Goal: Task Accomplishment & Management: Manage account settings

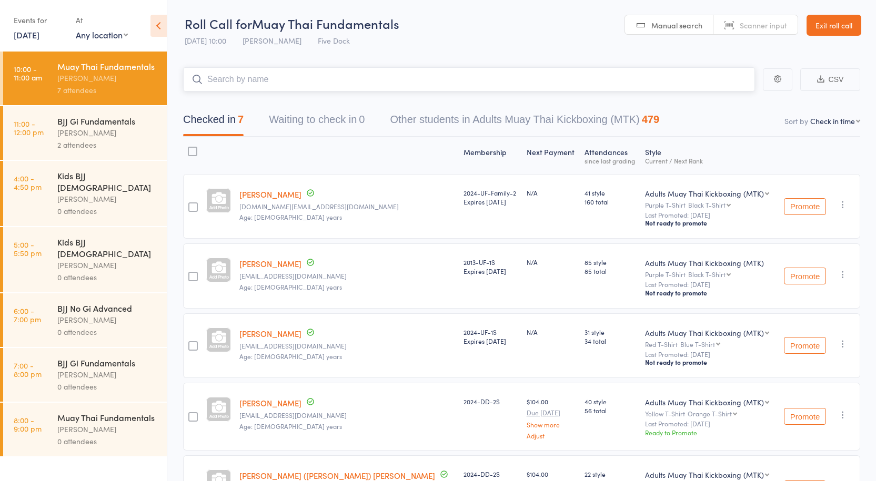
click at [259, 80] on input "search" at bounding box center [469, 79] width 572 height 24
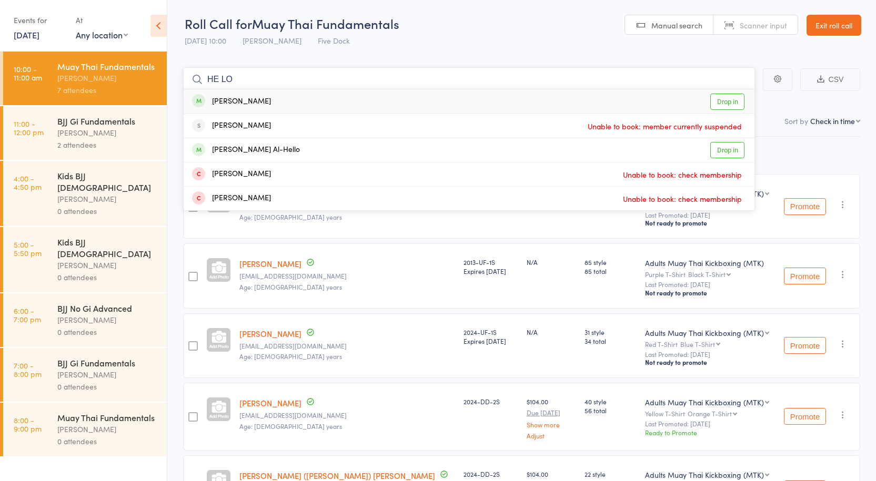
type input "HE LO"
click at [722, 100] on link "Drop in" at bounding box center [727, 102] width 34 height 16
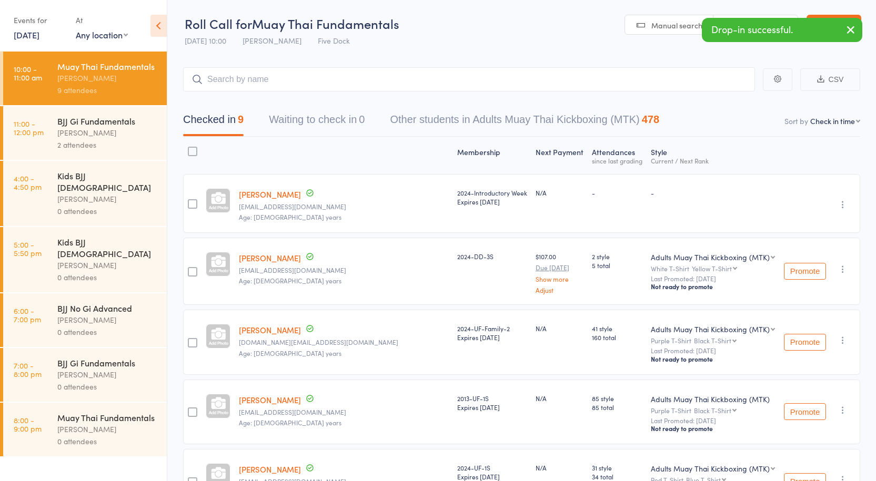
click at [263, 196] on link "[PERSON_NAME]" at bounding box center [270, 194] width 62 height 11
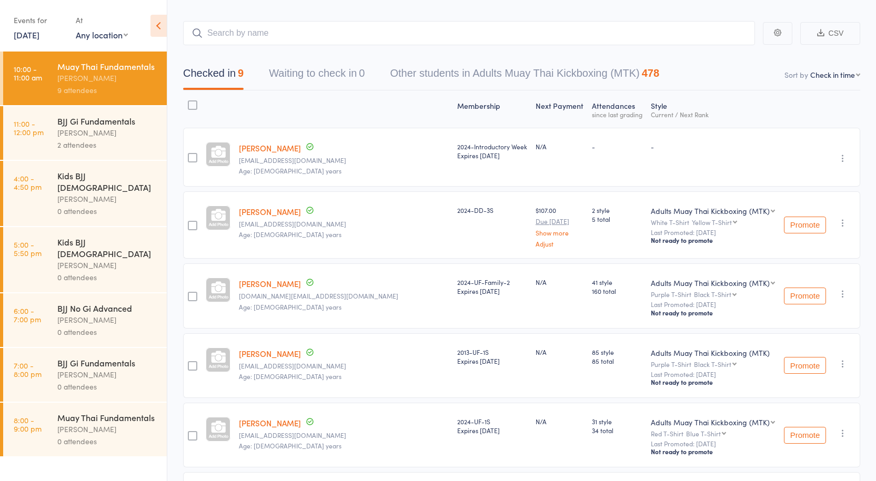
scroll to position [105, 0]
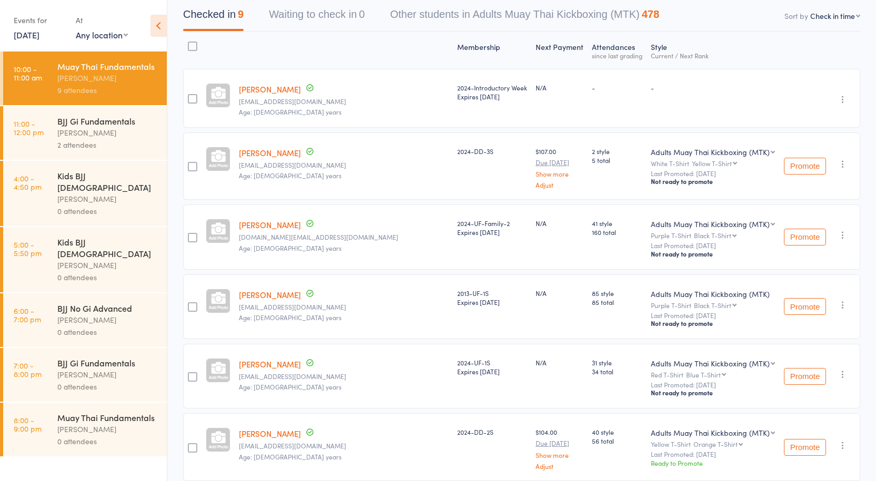
click at [262, 91] on link "[PERSON_NAME]" at bounding box center [270, 89] width 62 height 11
click at [82, 123] on div "BJJ Gi Fundamentals" at bounding box center [107, 121] width 101 height 12
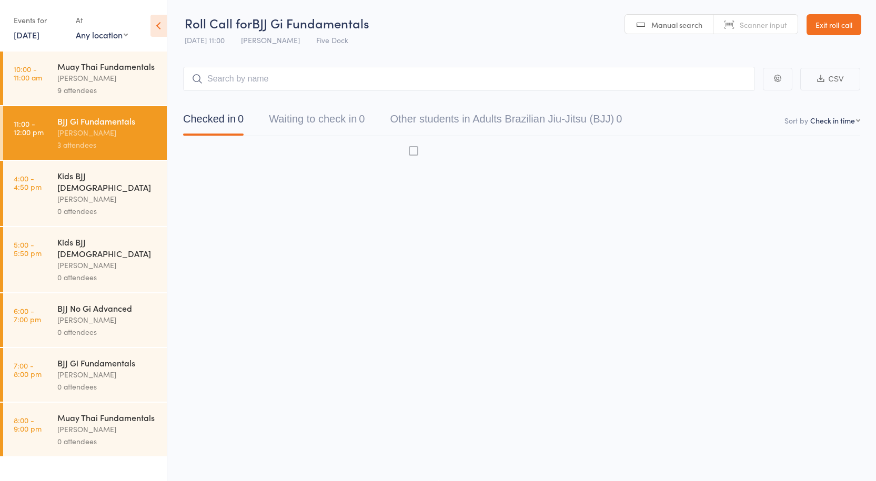
scroll to position [1, 0]
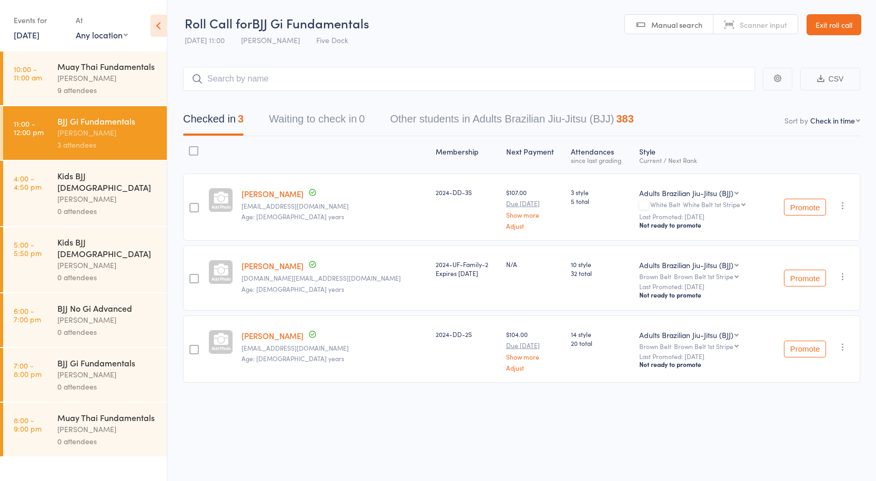
click at [89, 73] on div "[PERSON_NAME]" at bounding box center [107, 78] width 101 height 12
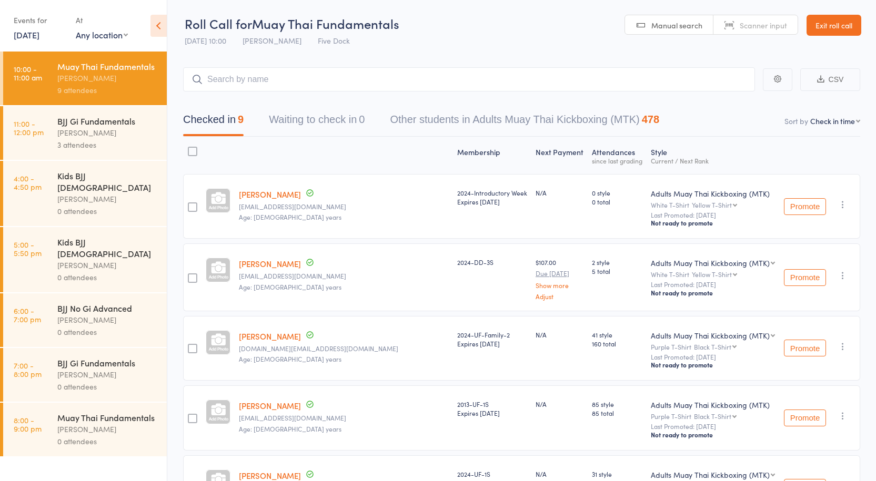
click at [90, 135] on div "[PERSON_NAME]" at bounding box center [107, 133] width 101 height 12
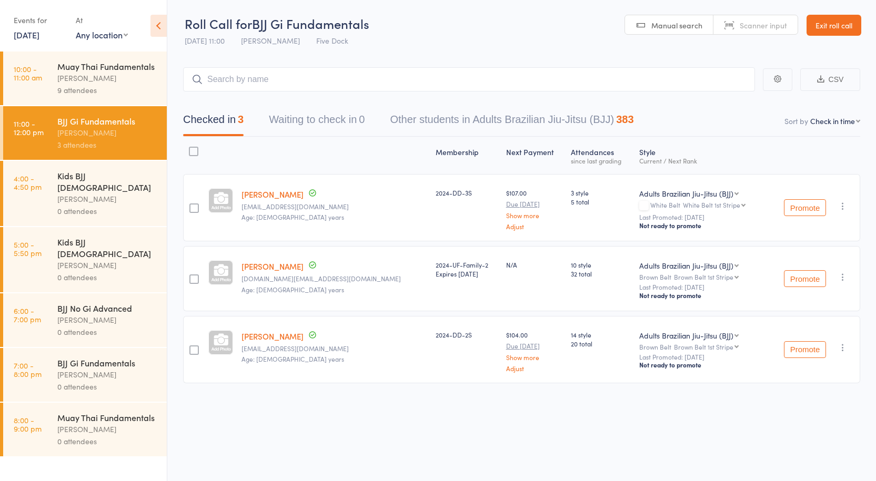
click at [65, 180] on div "Kids BJJ [DEMOGRAPHIC_DATA]" at bounding box center [107, 181] width 101 height 23
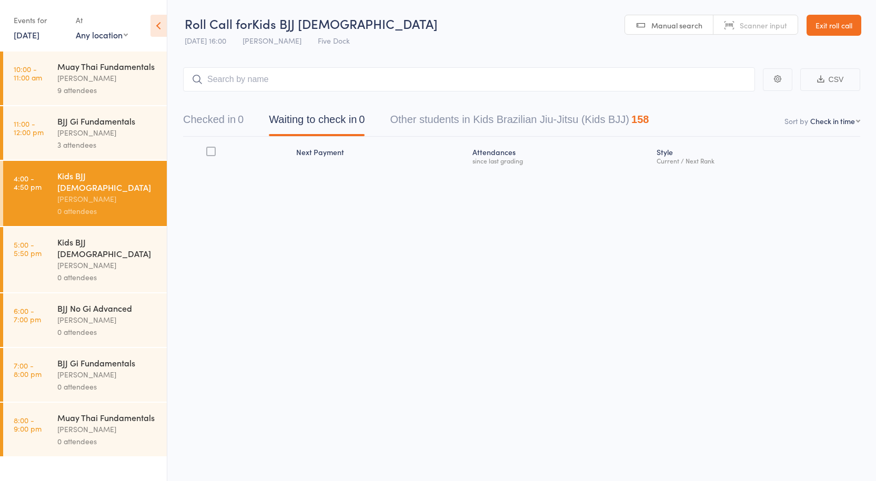
click at [87, 132] on div "[PERSON_NAME]" at bounding box center [107, 133] width 101 height 12
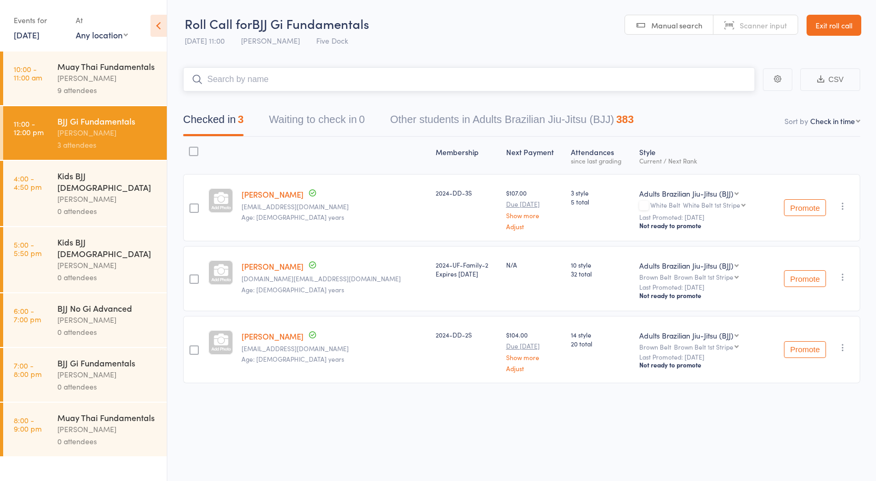
click at [228, 86] on input "search" at bounding box center [469, 79] width 572 height 24
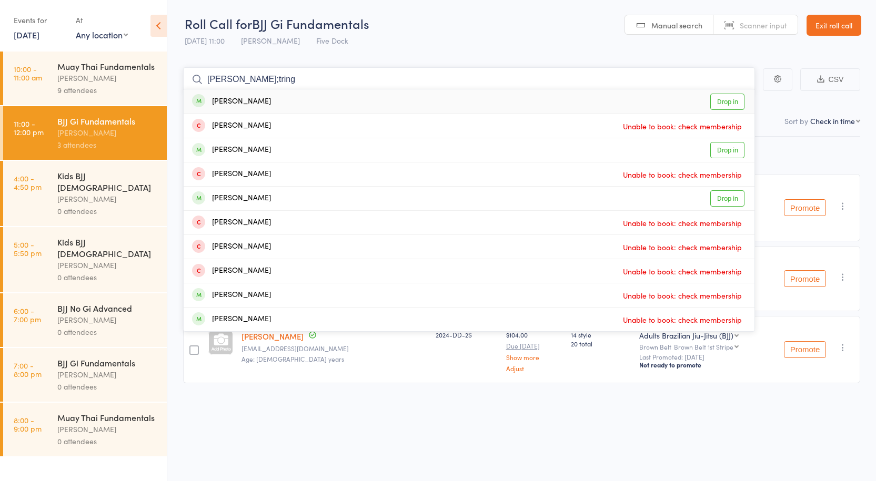
type input "daniel;tring"
click at [724, 105] on link "Drop in" at bounding box center [727, 102] width 34 height 16
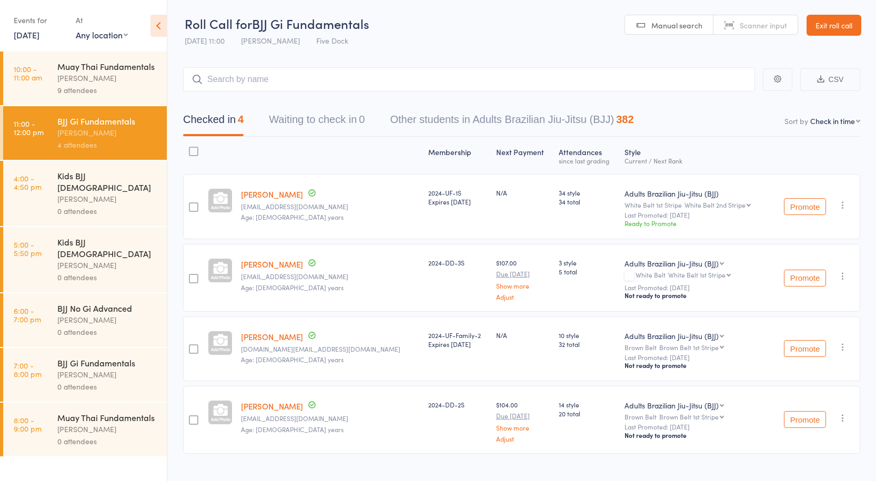
click at [370, 103] on div "Checked in 4 Waiting to check in 0 Other students in Adults Brazilian Jiu-Jitsu…" at bounding box center [521, 114] width 677 height 45
click at [79, 67] on div "Muay Thai Fundamentals" at bounding box center [107, 67] width 101 height 12
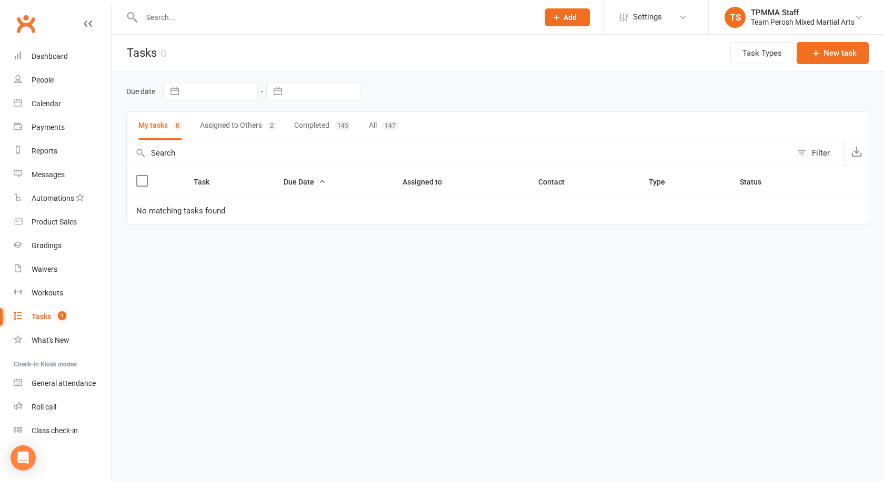
click at [181, 18] on input "text" at bounding box center [334, 17] width 393 height 15
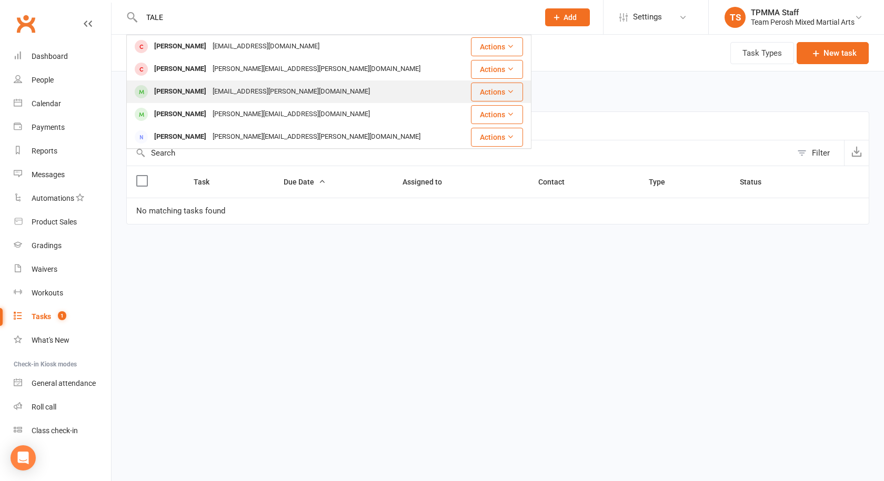
type input "TALE"
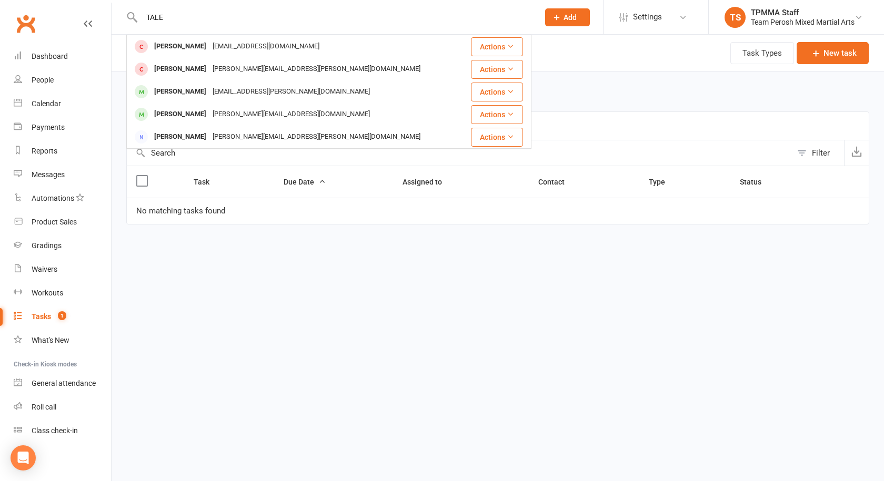
click at [209, 92] on div "[EMAIL_ADDRESS][PERSON_NAME][DOMAIN_NAME]" at bounding box center [291, 91] width 164 height 15
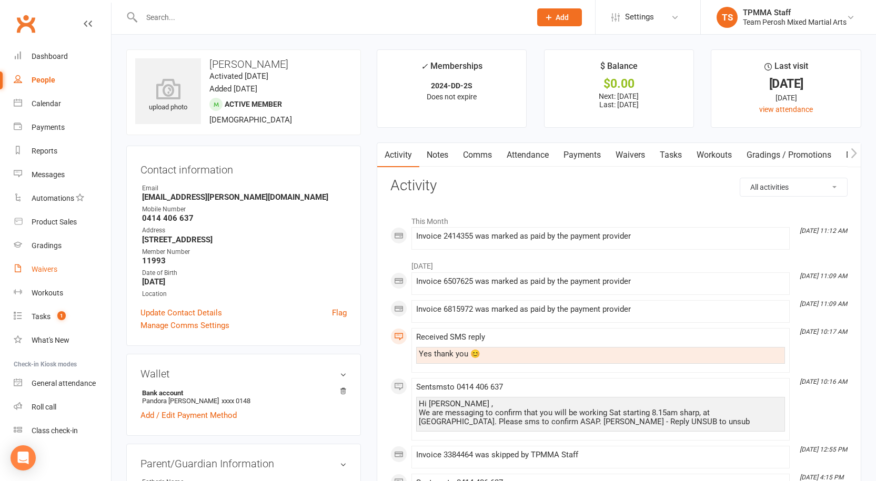
click at [40, 268] on div "Waivers" at bounding box center [45, 269] width 26 height 8
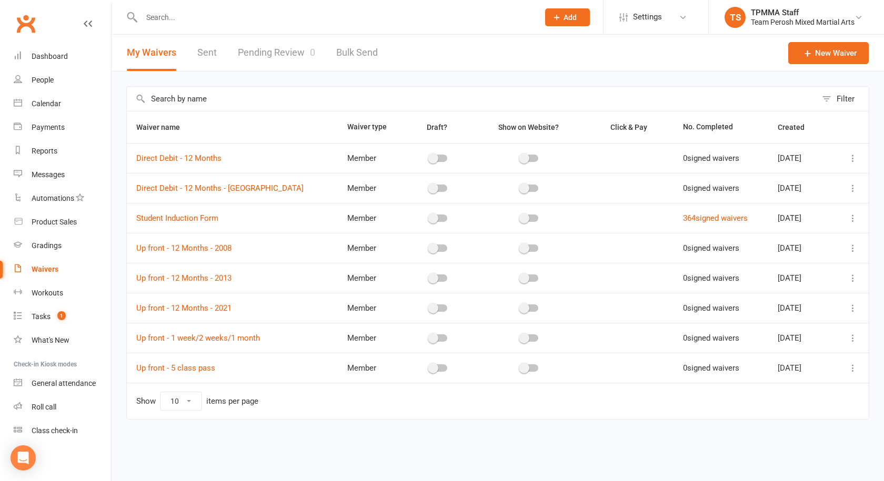
click at [294, 58] on link "Pending Review 0" at bounding box center [276, 53] width 77 height 36
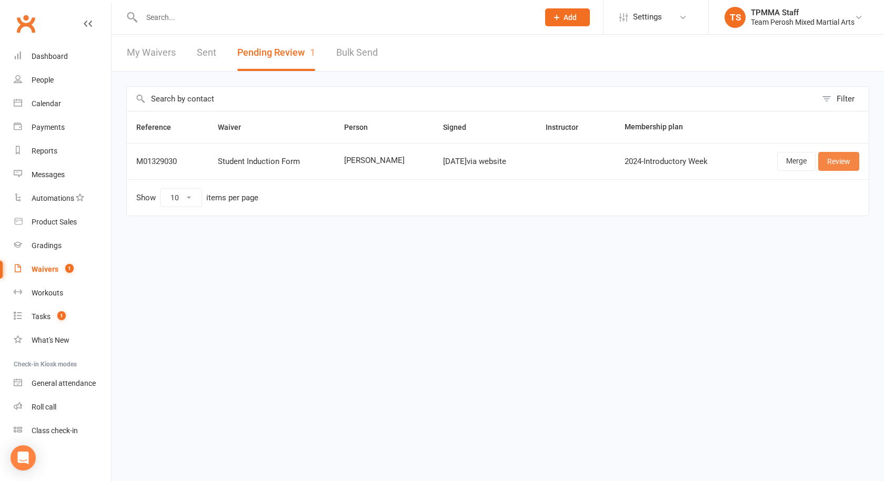
click at [832, 164] on link "Review" at bounding box center [838, 161] width 41 height 19
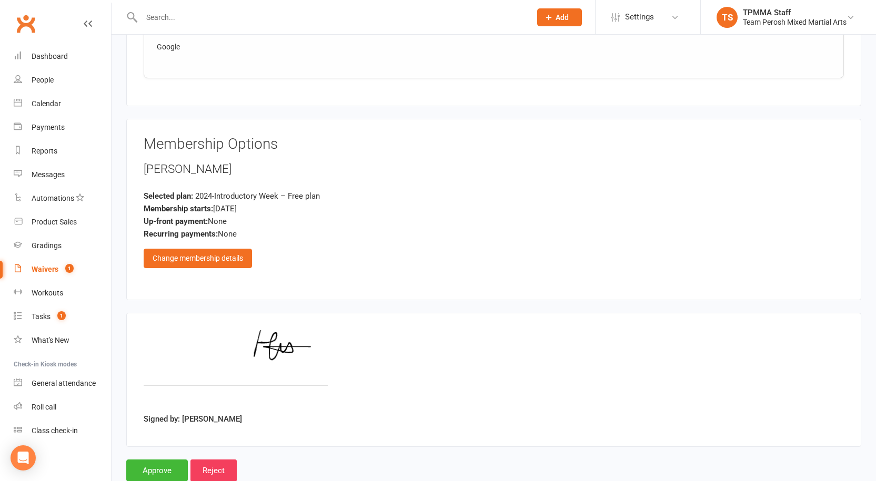
scroll to position [702, 0]
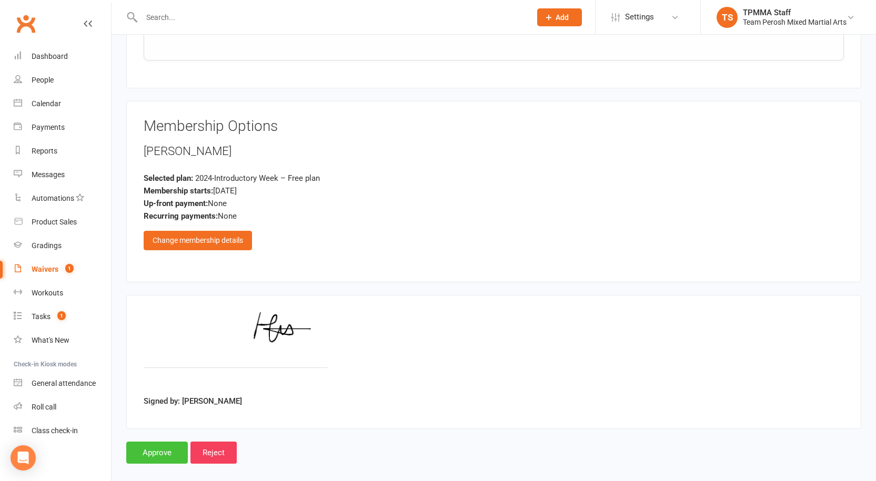
click at [153, 442] on input "Approve" at bounding box center [157, 453] width 62 height 22
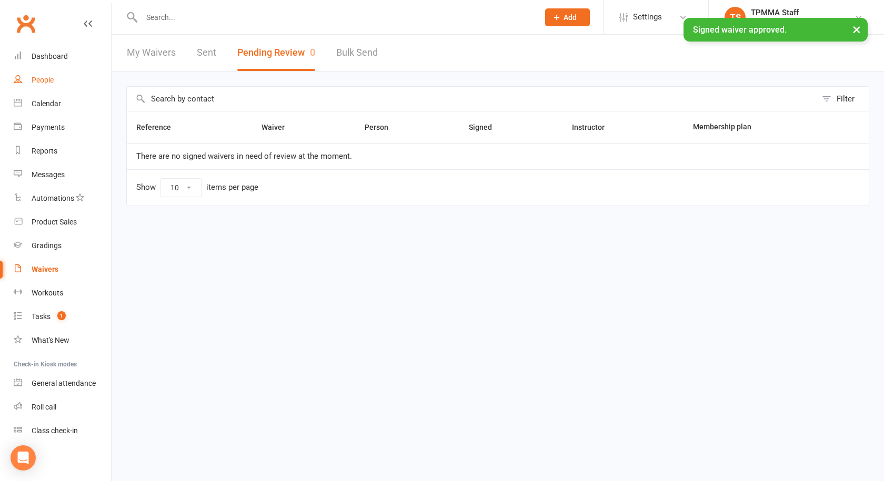
click at [34, 79] on div "People" at bounding box center [43, 80] width 22 height 8
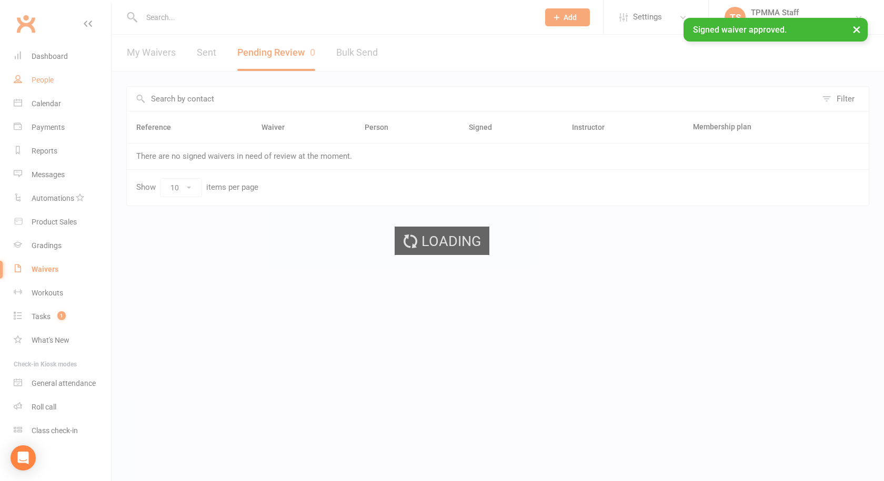
select select "false"
select select "active_trial"
select select "100"
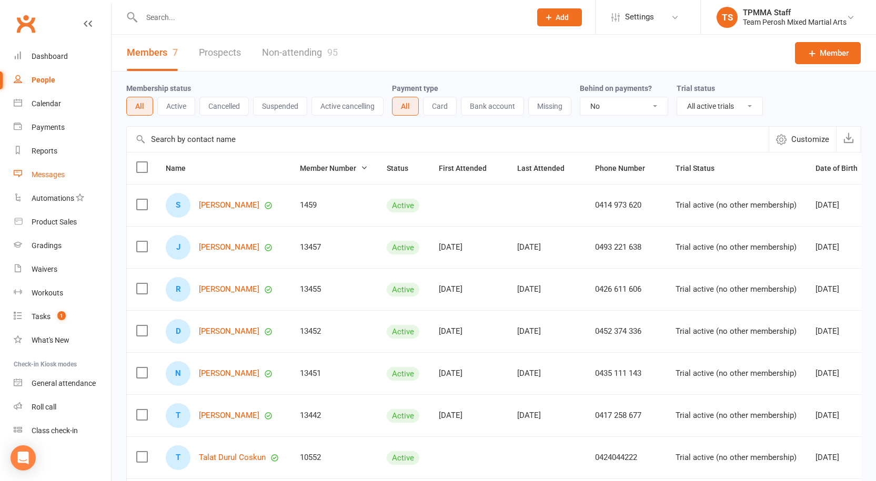
click at [43, 176] on div "Messages" at bounding box center [48, 174] width 33 height 8
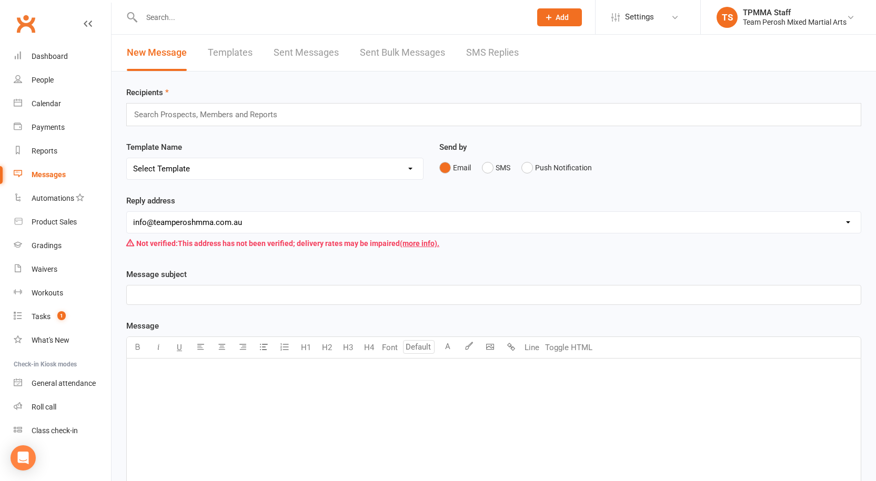
click at [477, 54] on link "SMS Replies" at bounding box center [492, 53] width 53 height 36
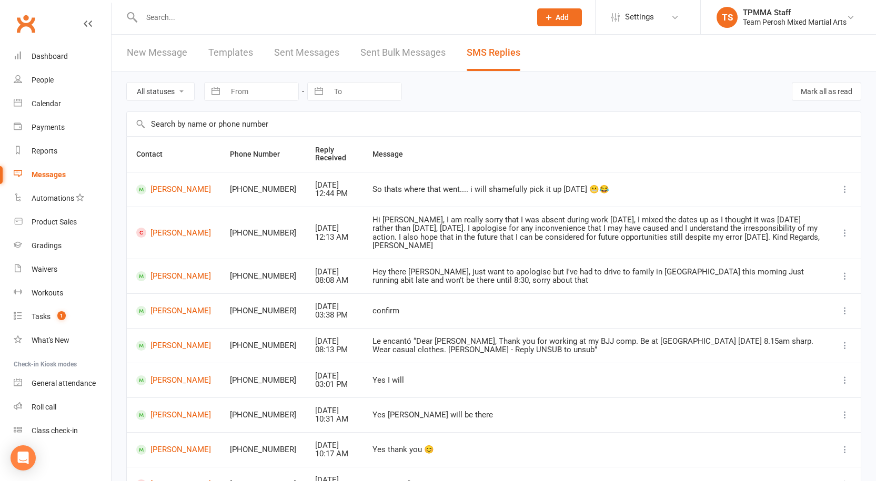
click at [176, 53] on link "New Message" at bounding box center [157, 53] width 61 height 36
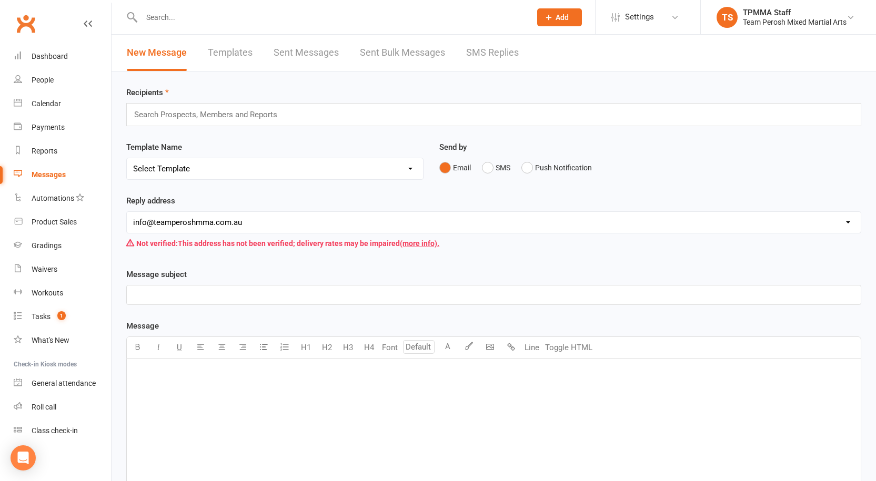
click at [203, 114] on input "text" at bounding box center [210, 115] width 154 height 14
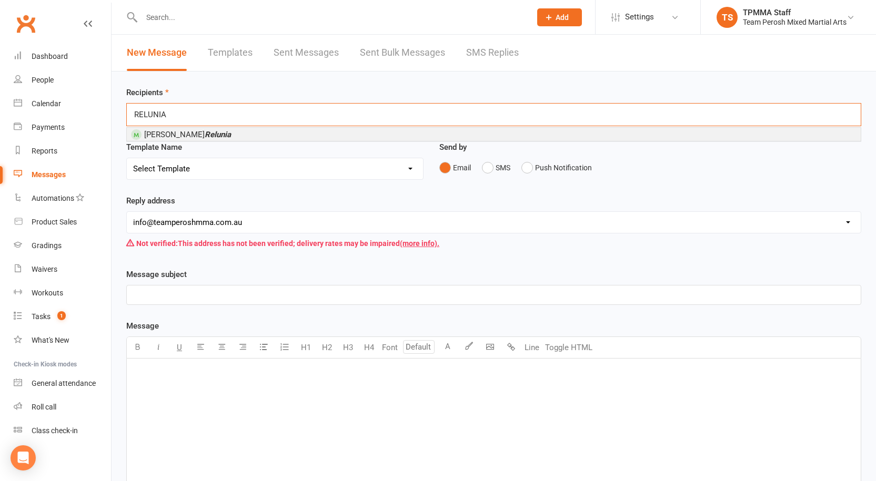
type input "RELUNIA"
click at [194, 128] on li "Paul Relunia" at bounding box center [494, 134] width 734 height 13
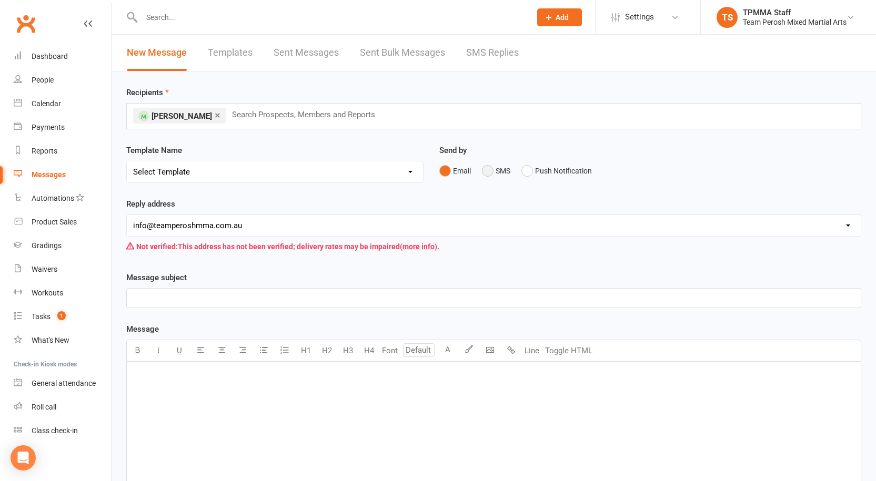
click at [487, 174] on button "SMS" at bounding box center [496, 171] width 28 height 20
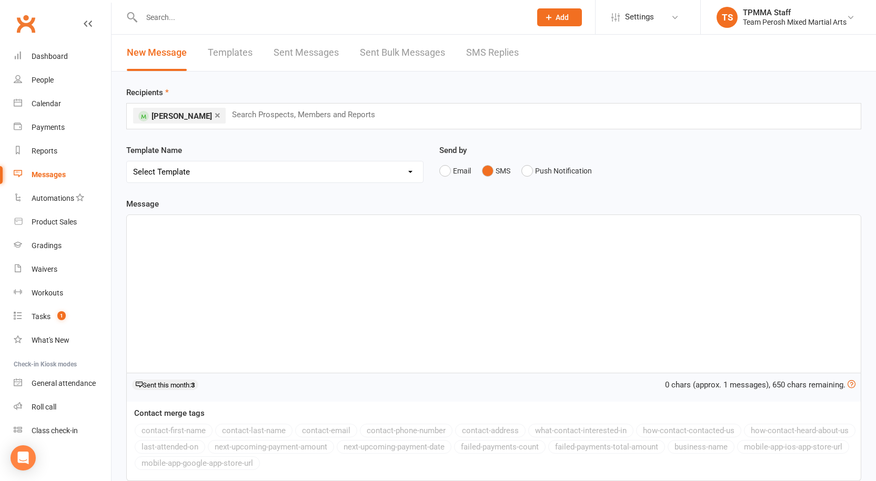
click at [174, 236] on div "﻿" at bounding box center [494, 294] width 734 height 158
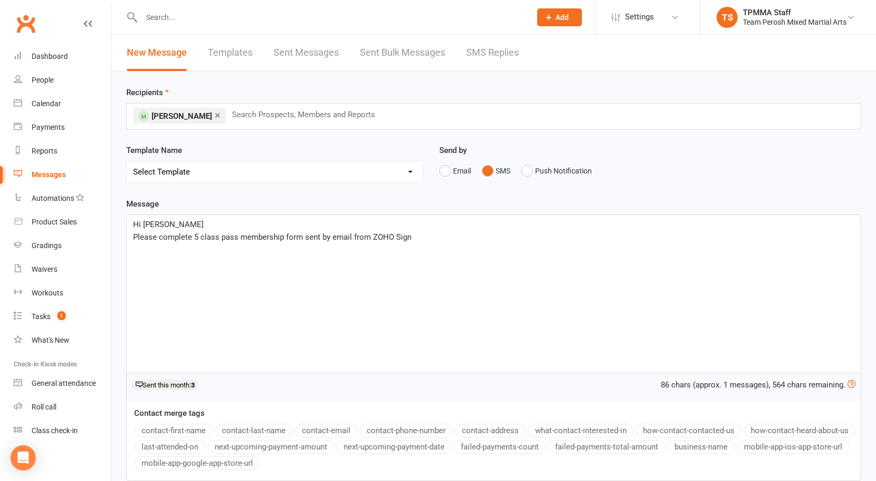
click at [319, 238] on span "Please complete 5 class pass membership form sent by email from ZOHO Sign" at bounding box center [272, 237] width 278 height 9
click at [478, 239] on p "Please complete 5 class pass membership form sent yesterday by email from ZOHO …" at bounding box center [493, 237] width 721 height 13
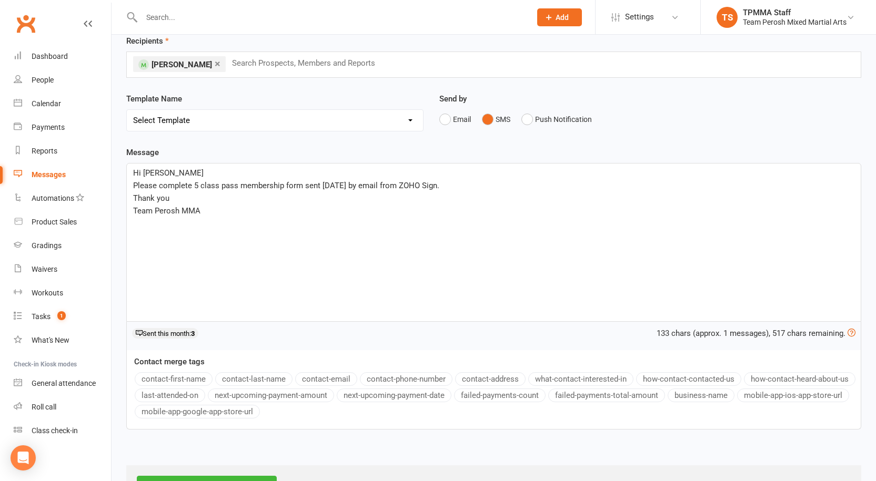
scroll to position [94, 0]
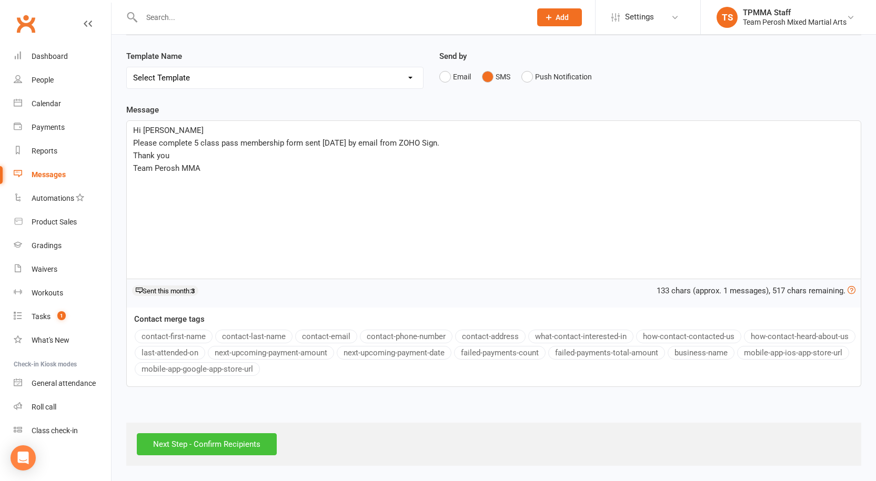
click at [216, 444] on input "Next Step - Confirm Recipients" at bounding box center [207, 445] width 140 height 22
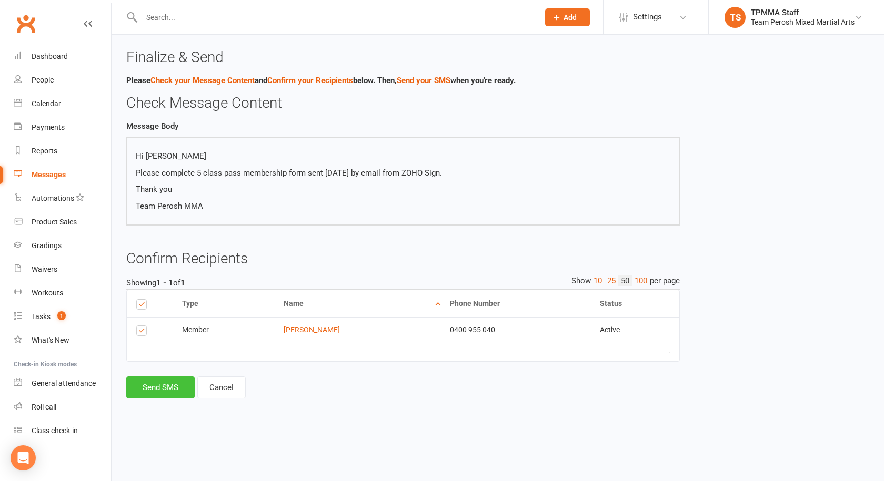
click at [140, 388] on button "Send SMS" at bounding box center [160, 388] width 68 height 22
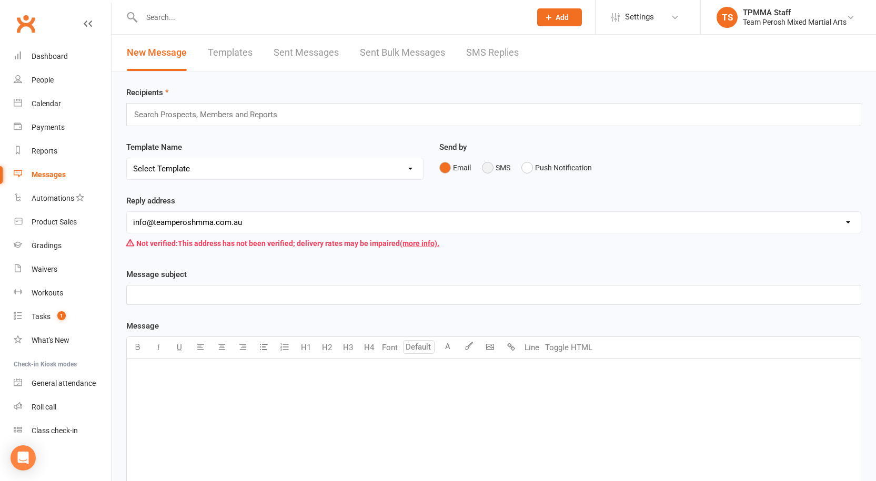
click at [483, 170] on button "SMS" at bounding box center [496, 168] width 28 height 20
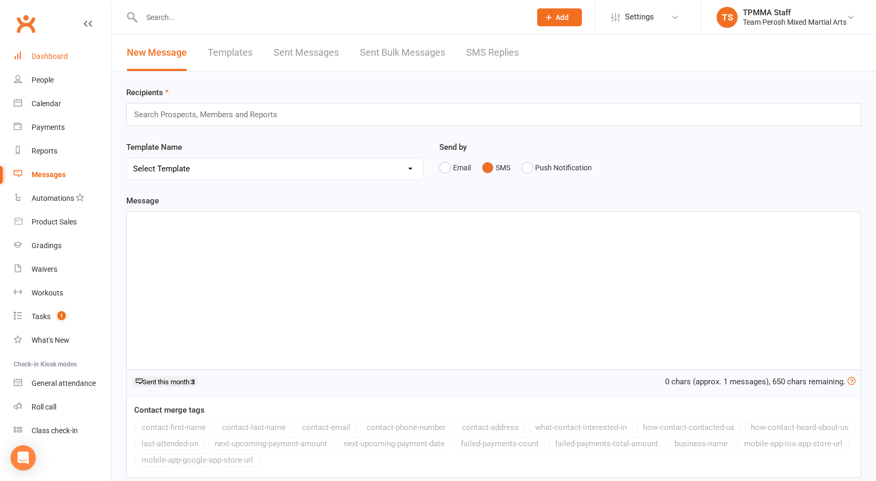
click at [42, 52] on div "Dashboard" at bounding box center [50, 56] width 36 height 8
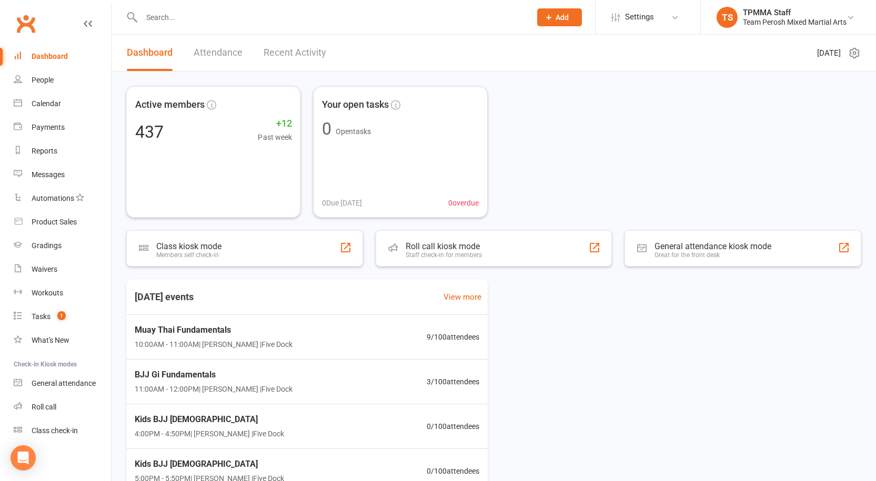
click at [207, 15] on input "text" at bounding box center [330, 17] width 385 height 15
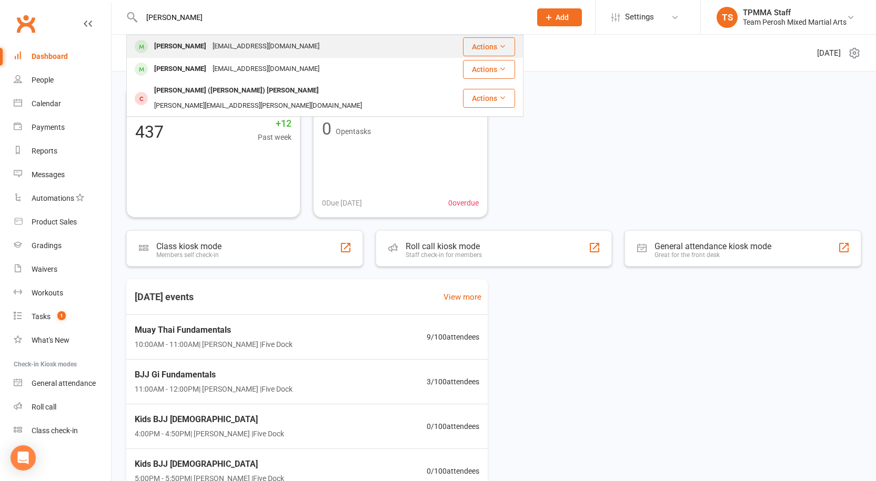
type input "torres"
click at [209, 41] on div "pedrodtorres04@gmail.com" at bounding box center [265, 46] width 113 height 15
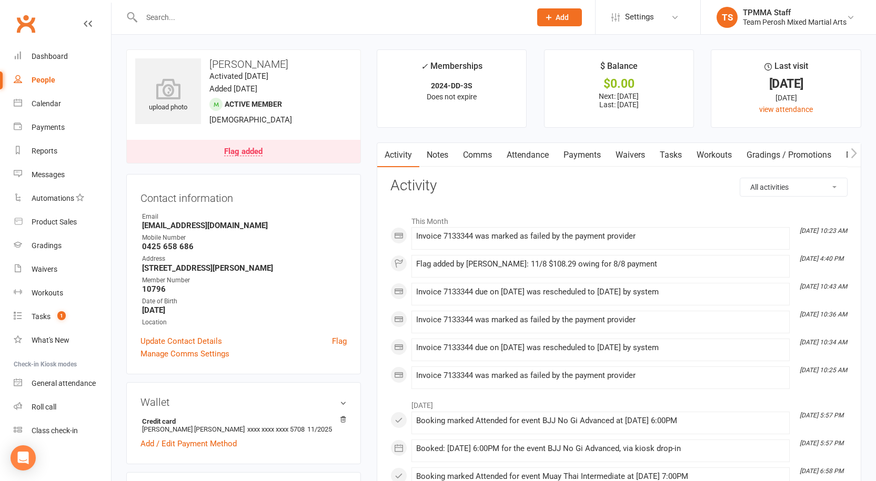
click at [244, 146] on link "Flag added" at bounding box center [244, 151] width 234 height 23
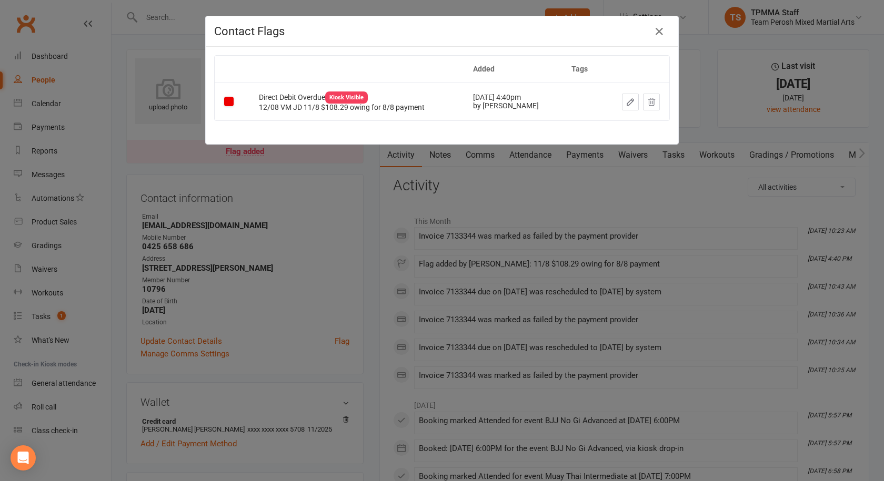
click at [626, 105] on icon "button" at bounding box center [630, 101] width 9 height 9
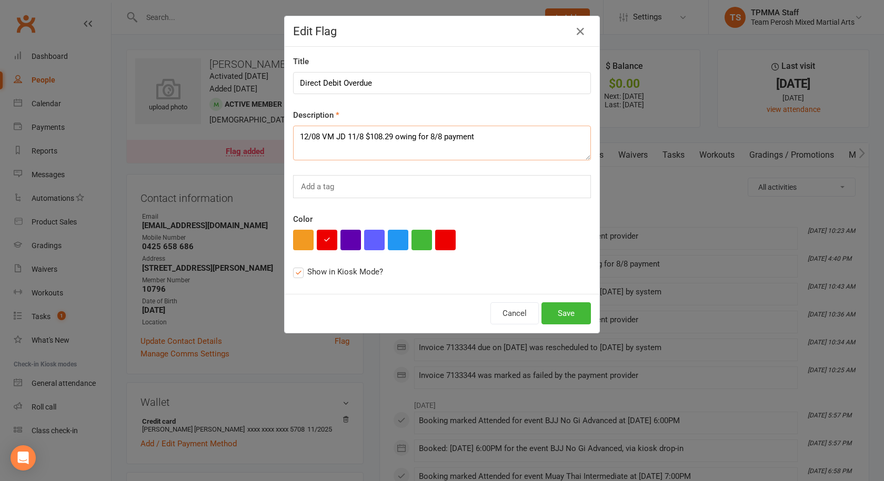
drag, startPoint x: 386, startPoint y: 139, endPoint x: 483, endPoint y: 149, distance: 97.9
click at [386, 139] on textarea "12/08 VM JD 11/8 $108.29 owing for 8/8 payment" at bounding box center [442, 143] width 298 height 35
click at [304, 136] on textarea "12/08 VM JD 11/8 $108.59 owing for 8/8 payment" at bounding box center [442, 143] width 298 height 35
click at [363, 135] on textarea "14/08 VM JD 11/8 $108.59 owing for 8/8 payment" at bounding box center [442, 143] width 298 height 35
click at [497, 135] on textarea "14/08 $108.59 owing for 8/8 payment" at bounding box center [442, 143] width 298 height 35
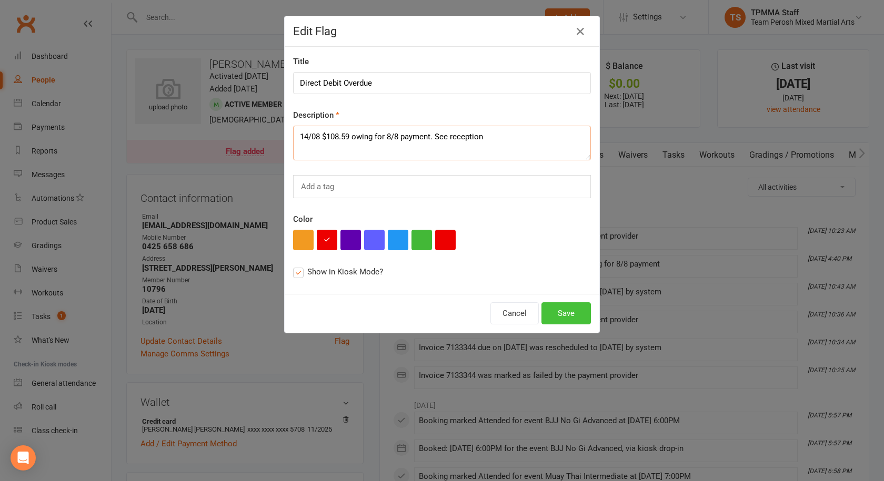
type textarea "14/08 $108.59 owing for 8/8 payment. See reception"
click at [560, 312] on button "Save" at bounding box center [565, 314] width 49 height 22
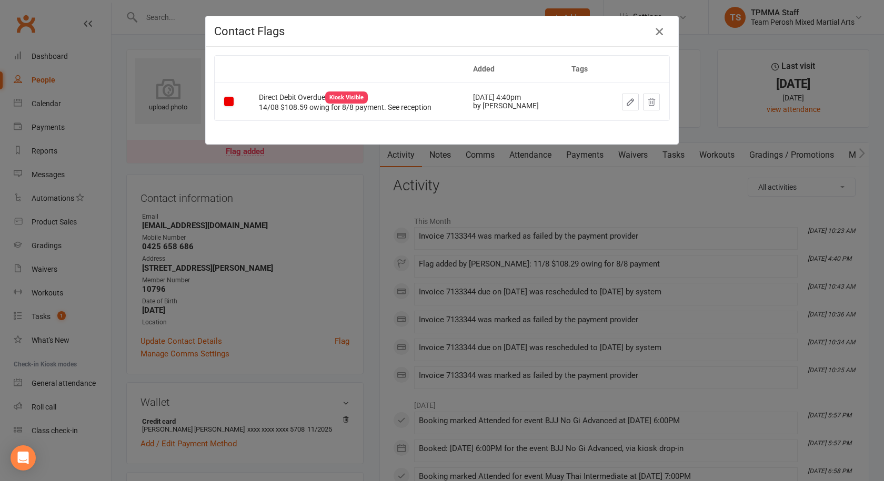
click at [657, 32] on icon "button" at bounding box center [659, 31] width 13 height 13
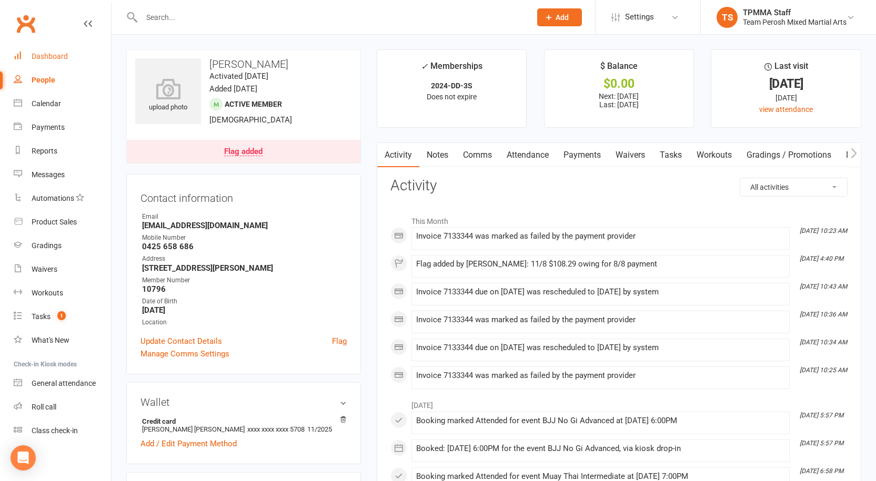
click at [69, 57] on link "Dashboard" at bounding box center [62, 57] width 97 height 24
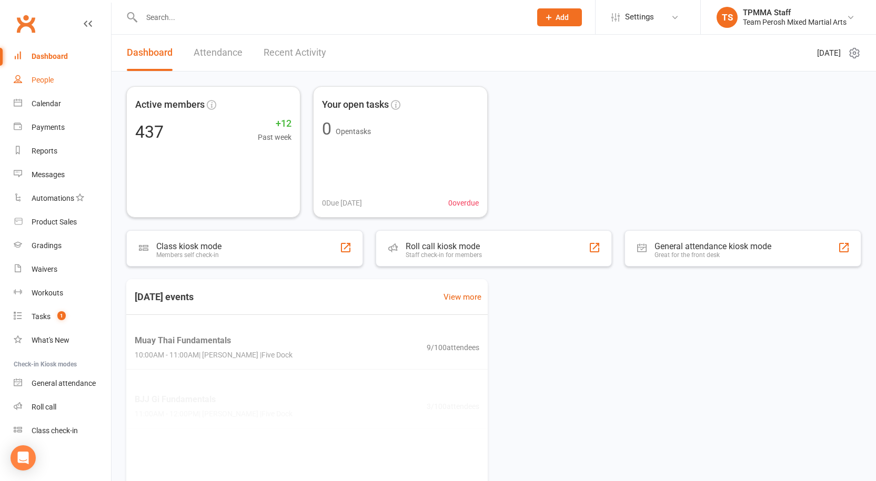
click at [43, 77] on div "People" at bounding box center [43, 80] width 22 height 8
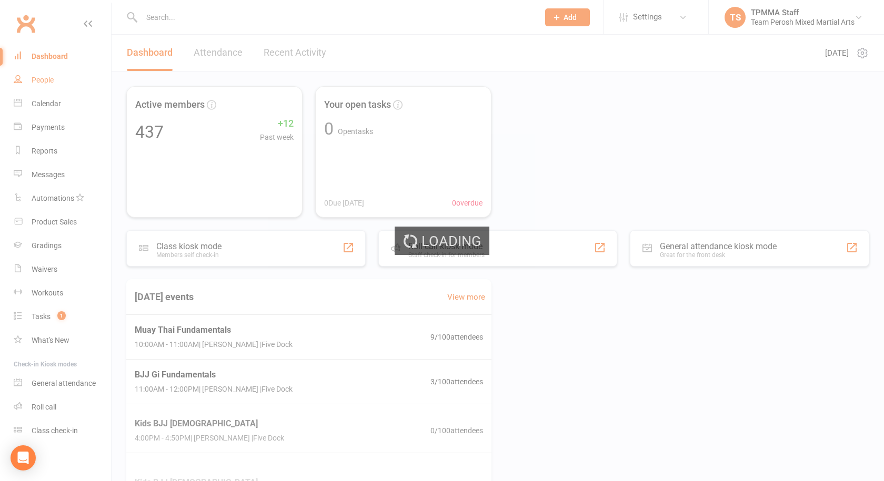
select select "false"
select select "active_trial"
select select "100"
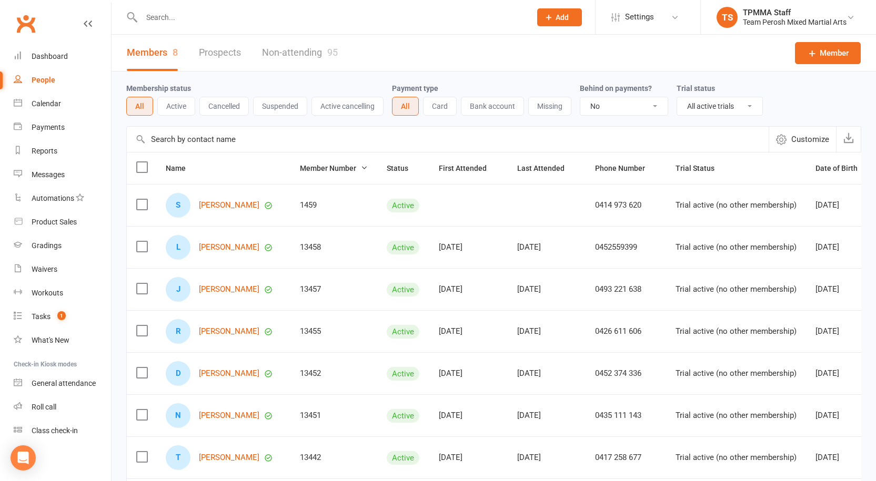
click at [182, 23] on input "text" at bounding box center [330, 17] width 385 height 15
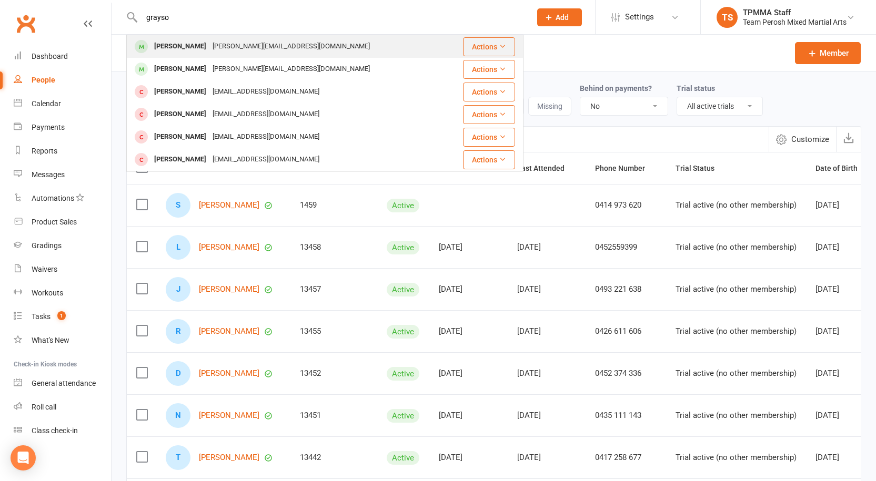
type input "grayso"
click at [189, 45] on div "Grayson Hollis" at bounding box center [180, 46] width 58 height 15
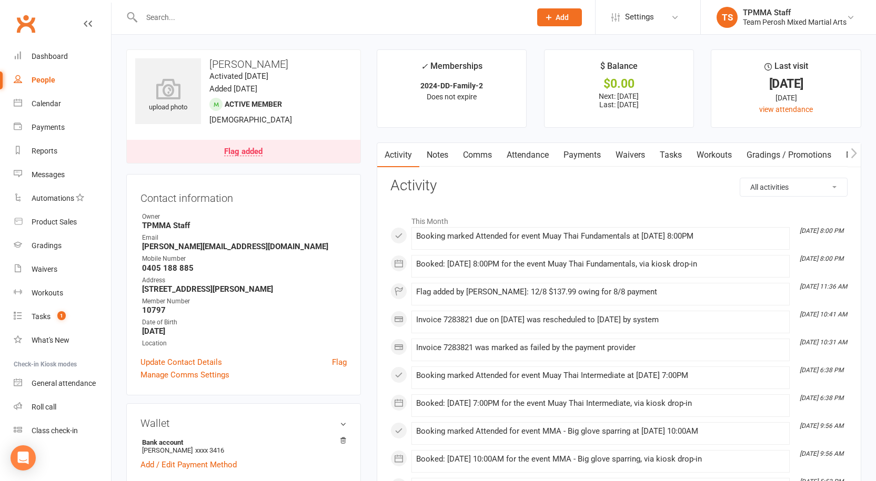
click at [190, 21] on input "text" at bounding box center [330, 17] width 385 height 15
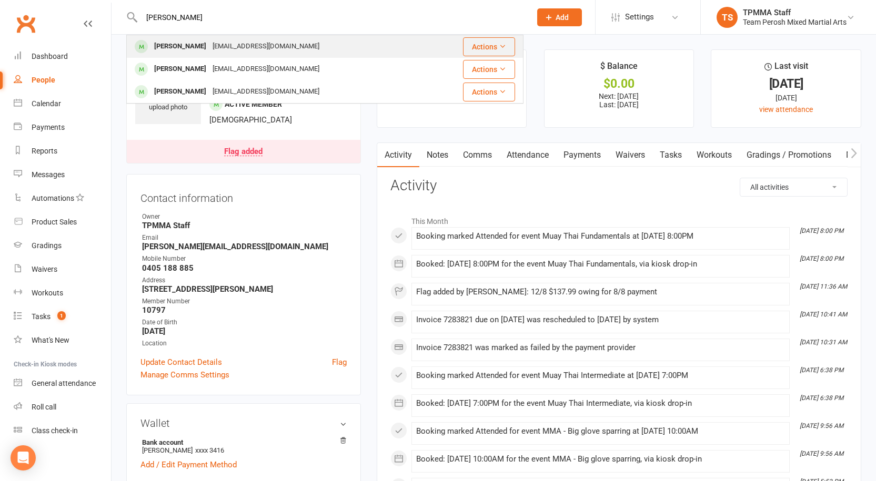
type input "vansh"
click at [214, 45] on div "Rockpatwa@gmail.com" at bounding box center [265, 46] width 113 height 15
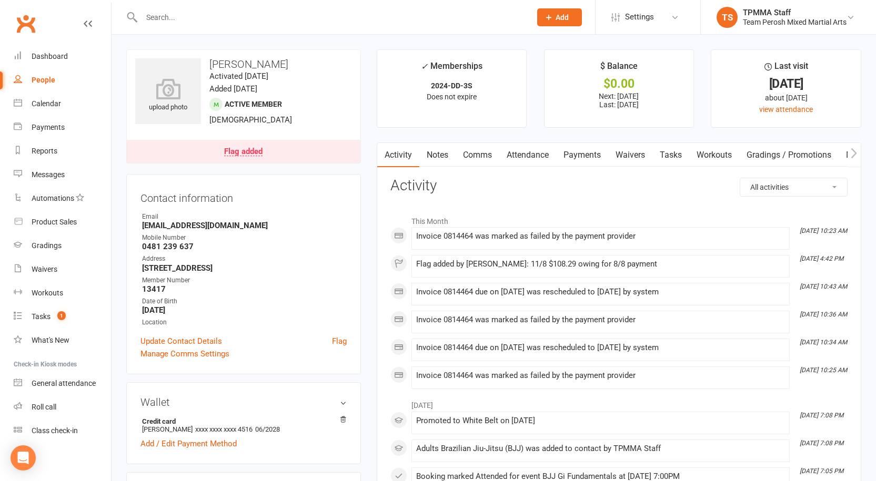
click at [591, 155] on link "Payments" at bounding box center [582, 155] width 52 height 24
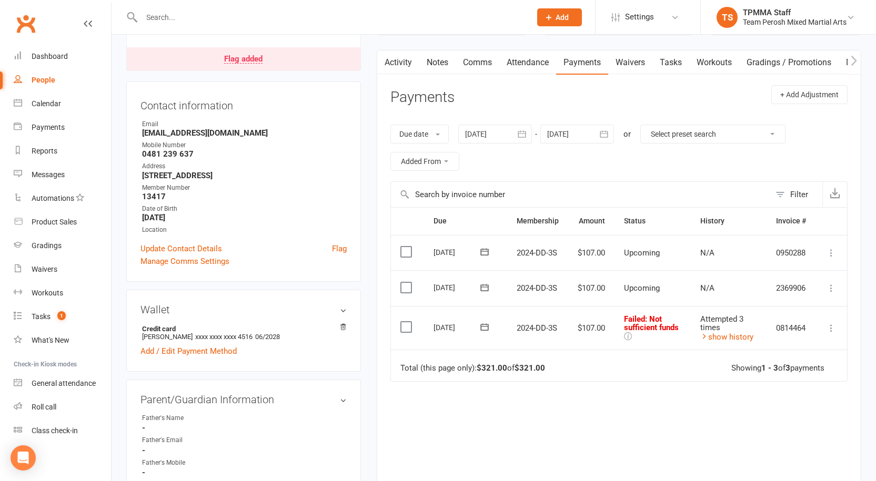
scroll to position [105, 0]
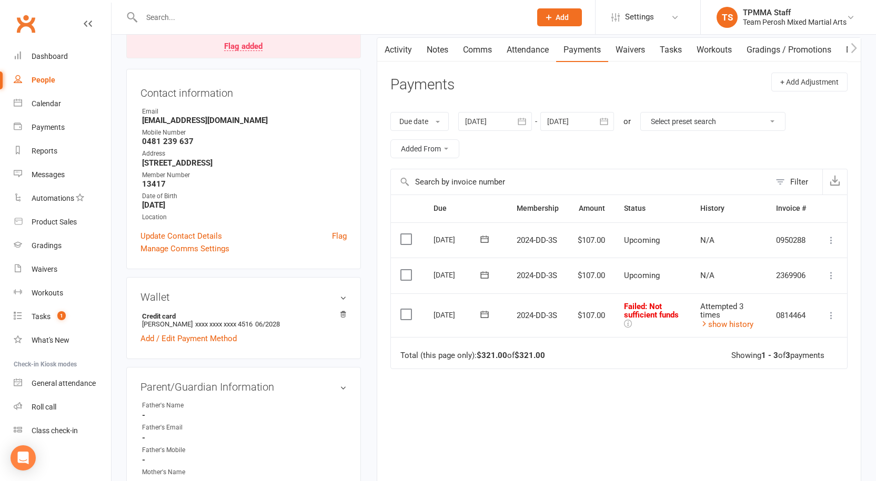
click at [525, 125] on icon "button" at bounding box center [522, 121] width 8 height 7
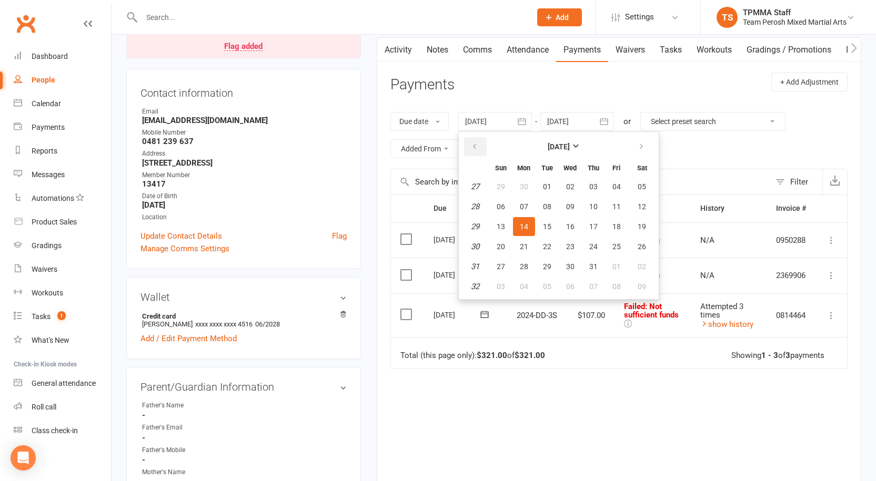
click at [478, 145] on icon "button" at bounding box center [474, 147] width 7 height 8
click at [505, 184] on span "01" at bounding box center [501, 187] width 8 height 8
type input "01 Jun 2025"
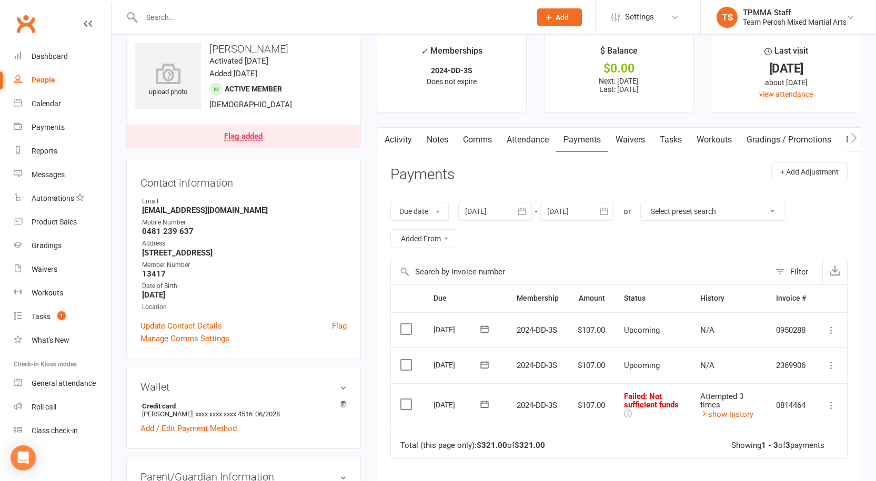
scroll to position [0, 0]
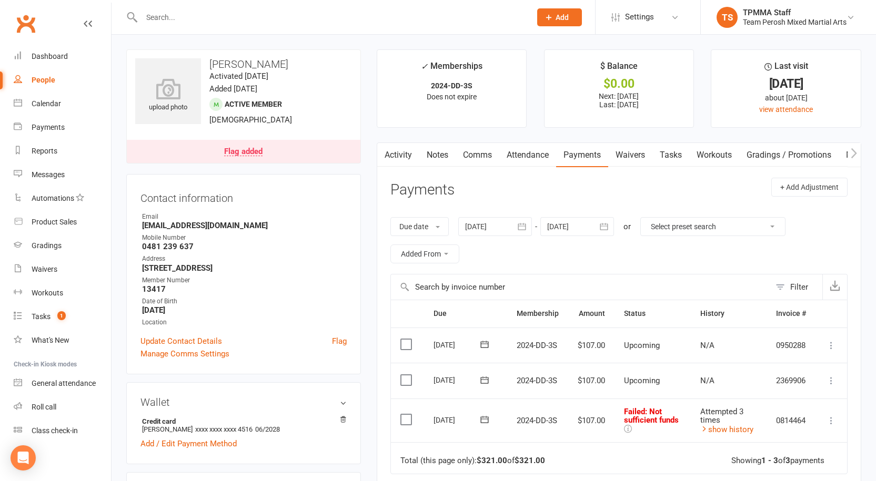
click at [255, 156] on link "Flag added" at bounding box center [244, 151] width 234 height 23
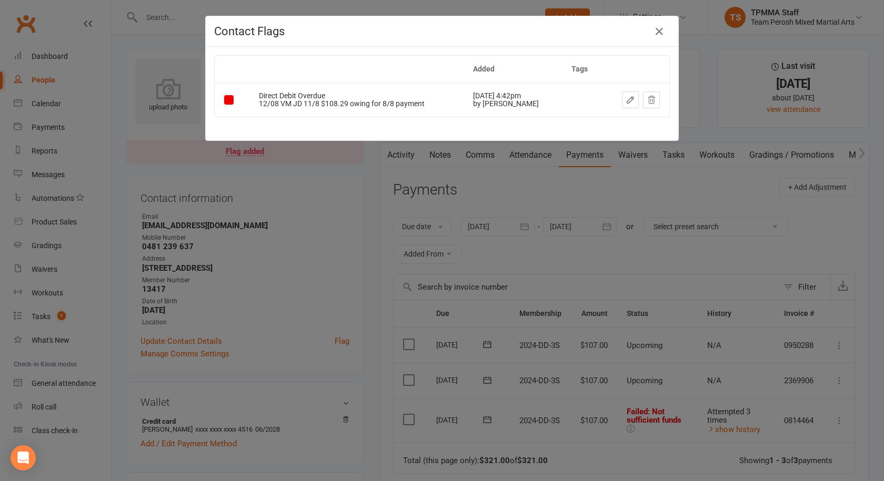
click at [627, 100] on icon "button" at bounding box center [630, 100] width 6 height 6
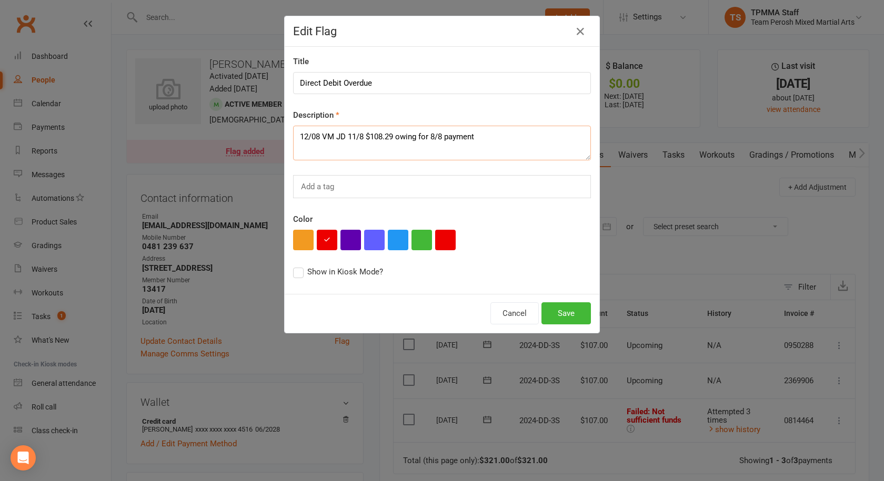
click at [306, 137] on textarea "12/08 VM JD 11/8 $108.29 owing for 8/8 payment" at bounding box center [442, 143] width 298 height 35
click at [363, 137] on textarea "14/08 VM JD 11/8 $108.29 owing for 8/8 payment" at bounding box center [442, 143] width 298 height 35
click at [343, 136] on textarea "14/08 $108.29 owing for 8/8 payment" at bounding box center [442, 143] width 298 height 35
click at [476, 136] on textarea "14/08 $108.59 owing for 8/8 payment" at bounding box center [442, 143] width 298 height 35
type textarea "14/08 $108.59 owing for 8/8 payment. See reception"
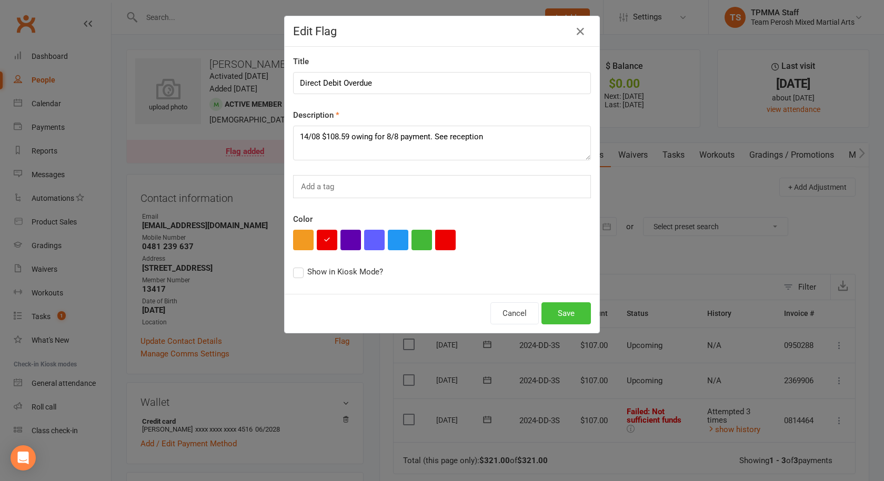
click at [566, 315] on button "Save" at bounding box center [565, 314] width 49 height 22
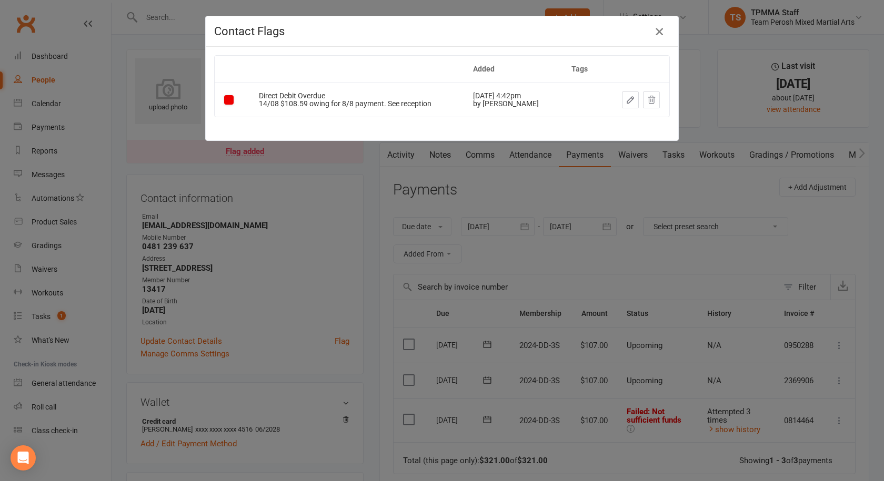
click at [657, 27] on icon "button" at bounding box center [659, 31] width 13 height 13
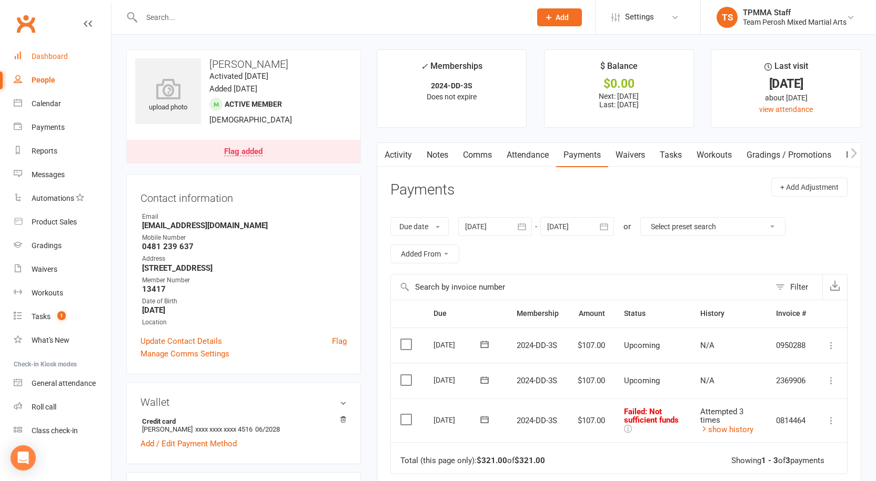
click at [53, 55] on div "Dashboard" at bounding box center [50, 56] width 36 height 8
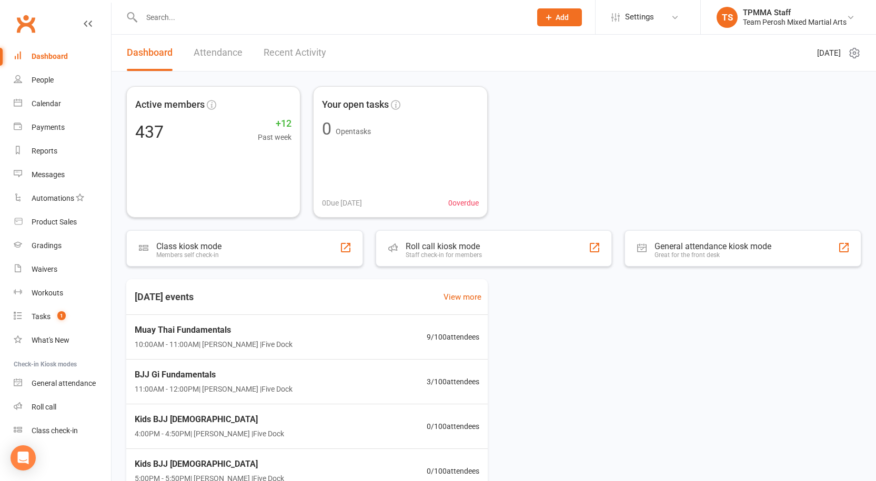
click at [208, 12] on input "text" at bounding box center [330, 17] width 385 height 15
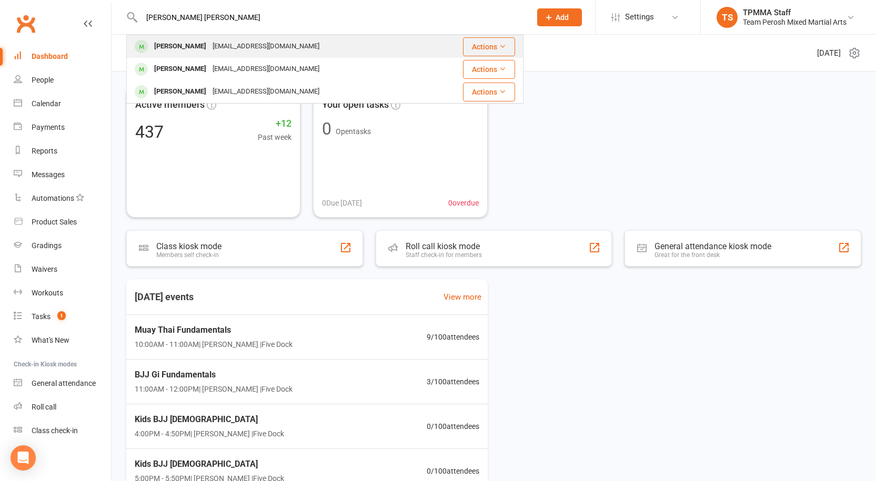
type input "jo jo"
click at [219, 51] on div "contact_jojo_wu@yahoo.com.au" at bounding box center [265, 46] width 113 height 15
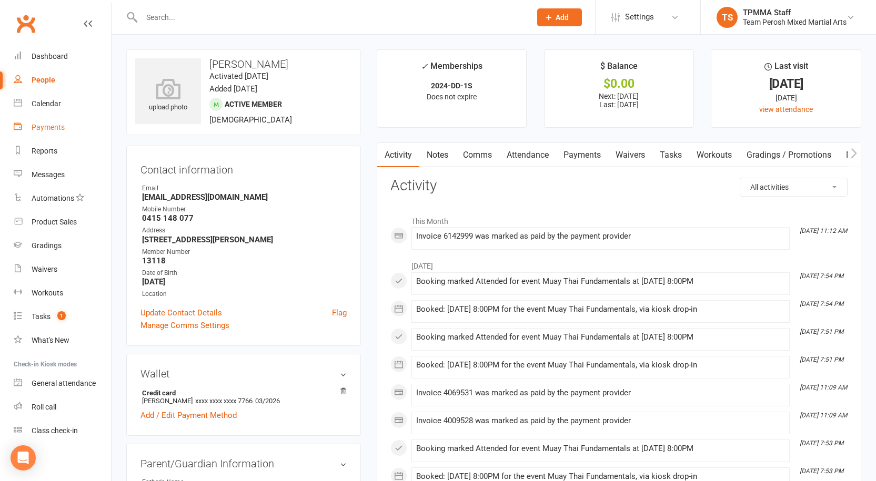
click at [42, 129] on div "Payments" at bounding box center [48, 127] width 33 height 8
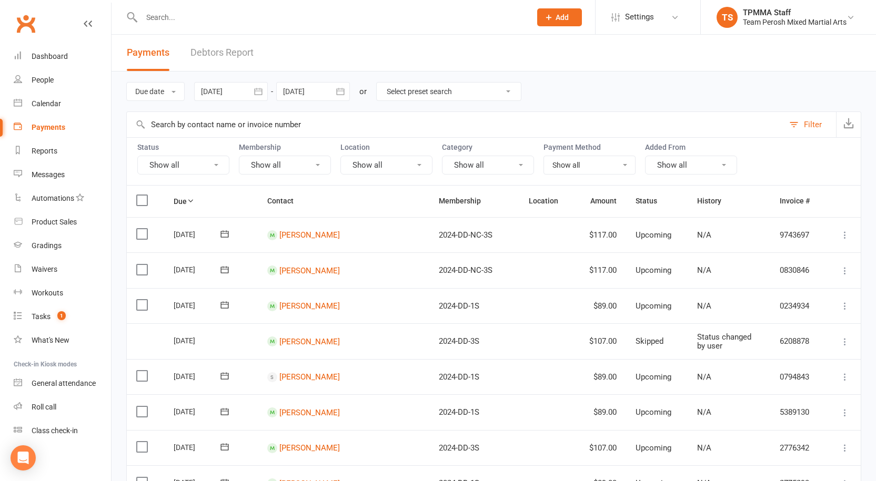
click at [254, 95] on button "button" at bounding box center [258, 91] width 19 height 19
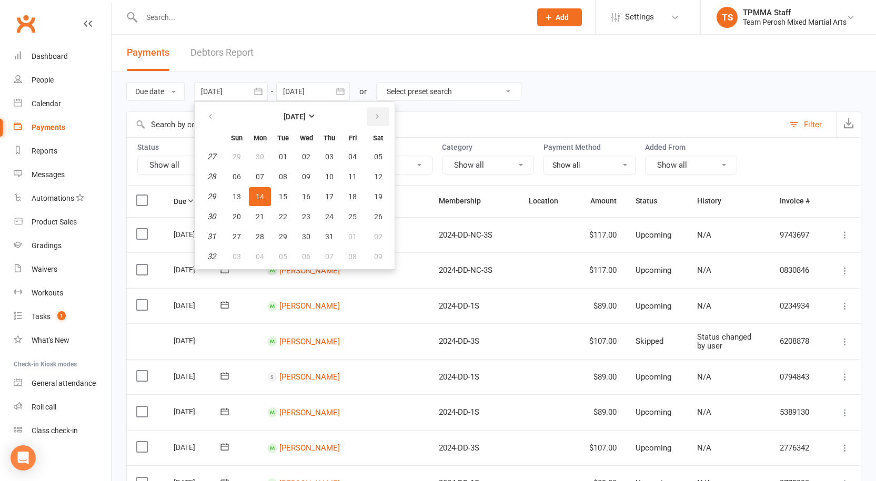
click at [381, 115] on icon "button" at bounding box center [377, 117] width 7 height 8
click at [354, 196] on span "15" at bounding box center [352, 197] width 8 height 8
type input "15 Aug 2025"
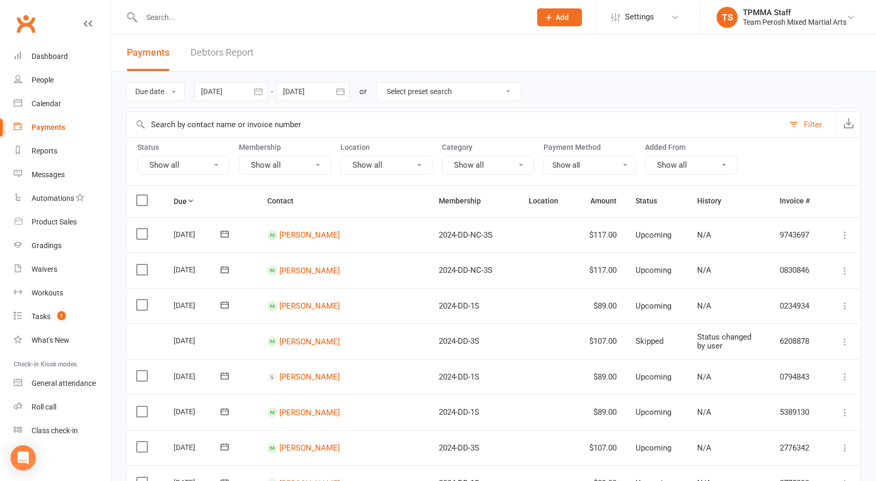
click at [340, 89] on icon "button" at bounding box center [340, 91] width 8 height 7
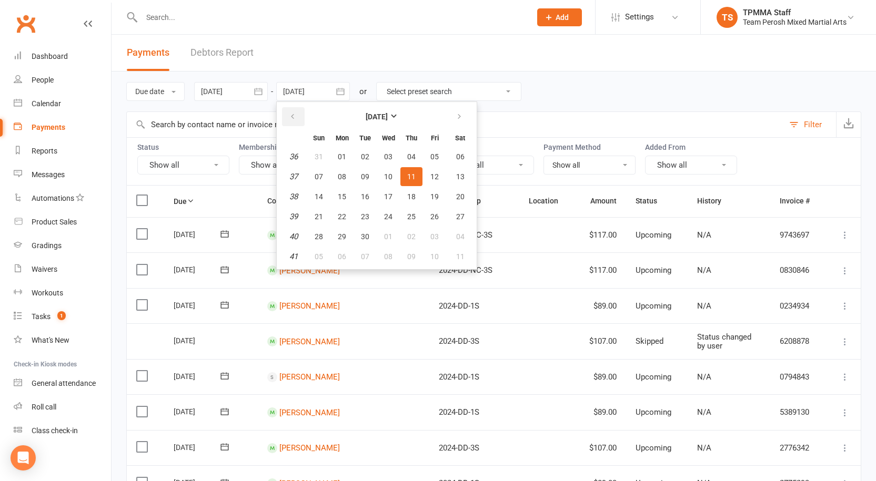
click at [296, 115] on icon "button" at bounding box center [292, 117] width 7 height 8
click at [436, 197] on span "15" at bounding box center [434, 197] width 8 height 8
type input "15 Aug 2025"
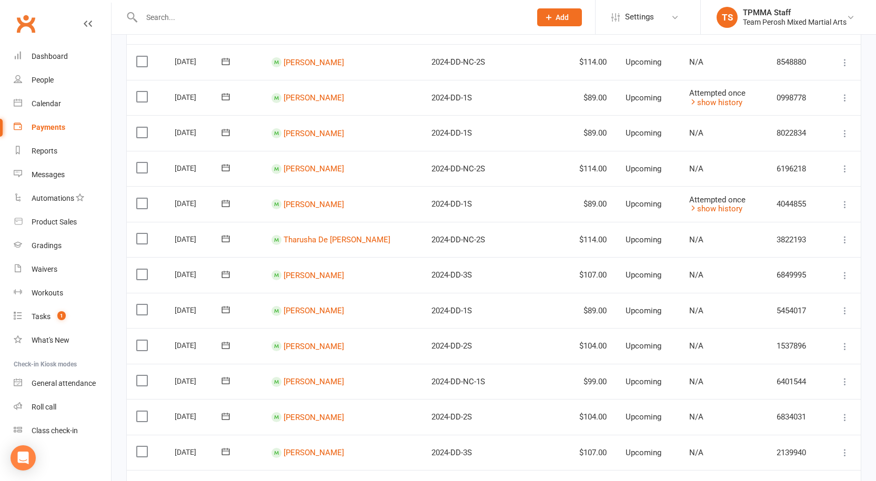
scroll to position [756, 0]
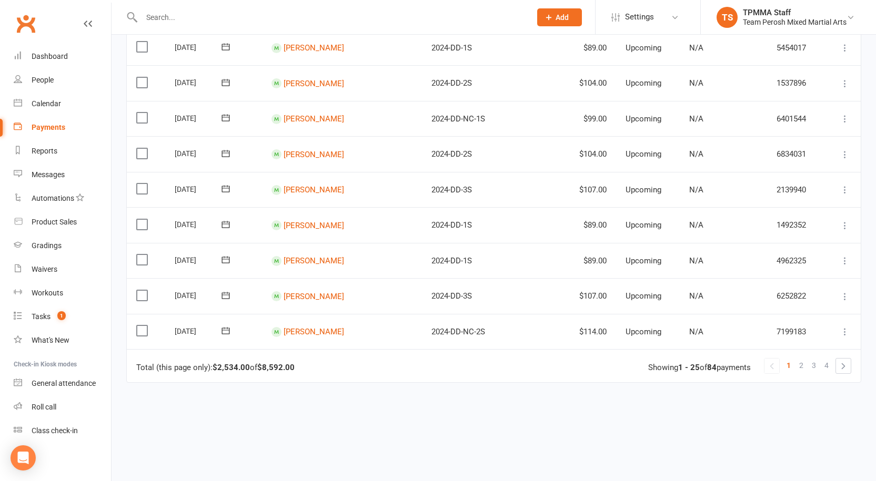
click at [800, 364] on span "2" at bounding box center [801, 365] width 4 height 15
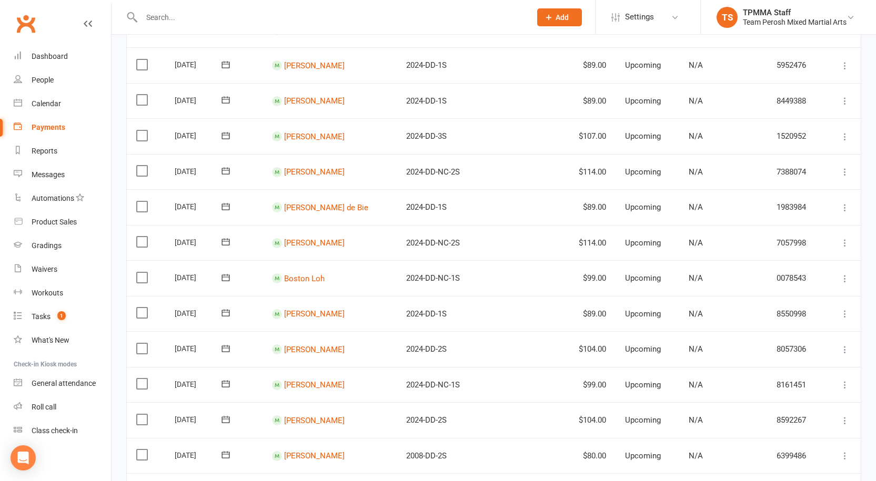
scroll to position [808, 0]
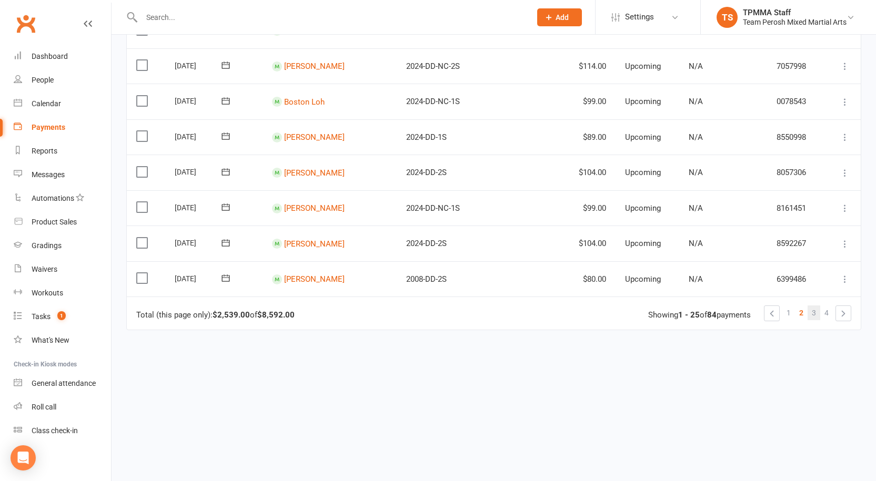
click at [816, 312] on span "3" at bounding box center [814, 313] width 4 height 15
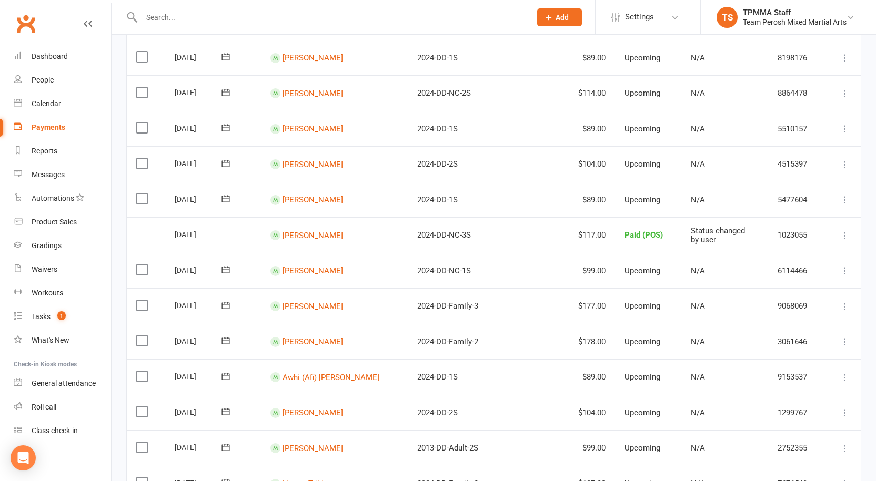
scroll to position [737, 0]
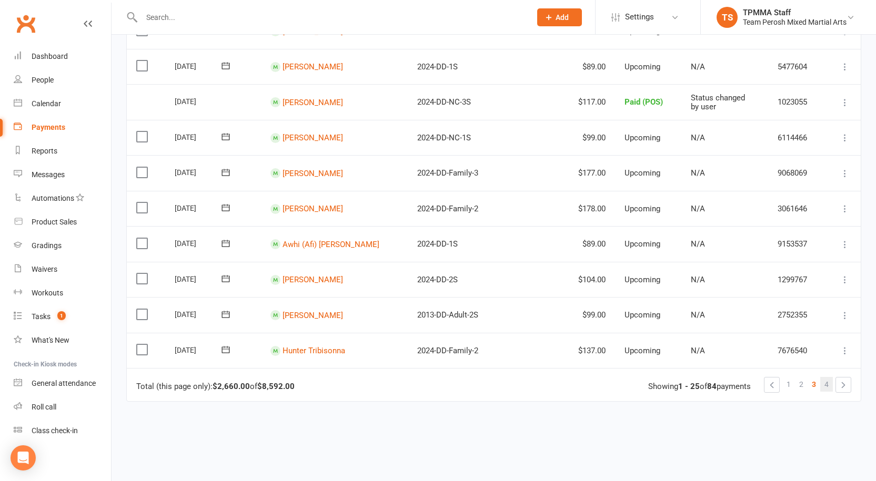
click at [829, 389] on link "4" at bounding box center [826, 384] width 13 height 15
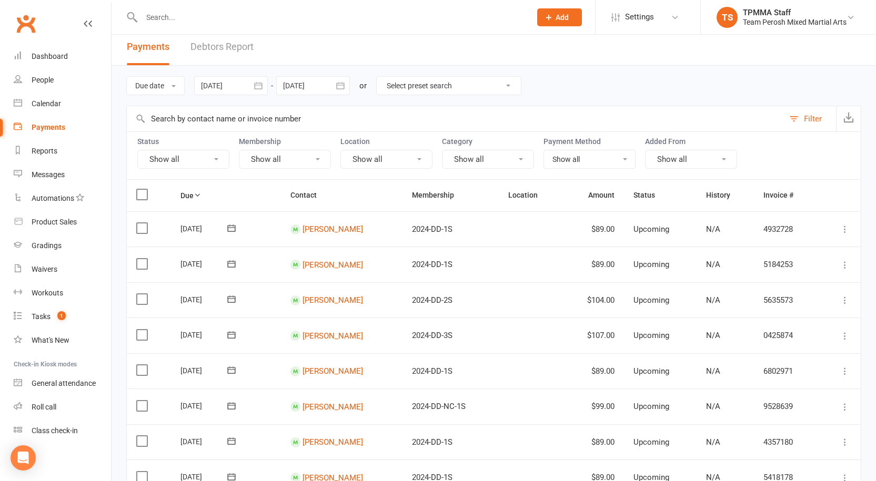
scroll to position [0, 0]
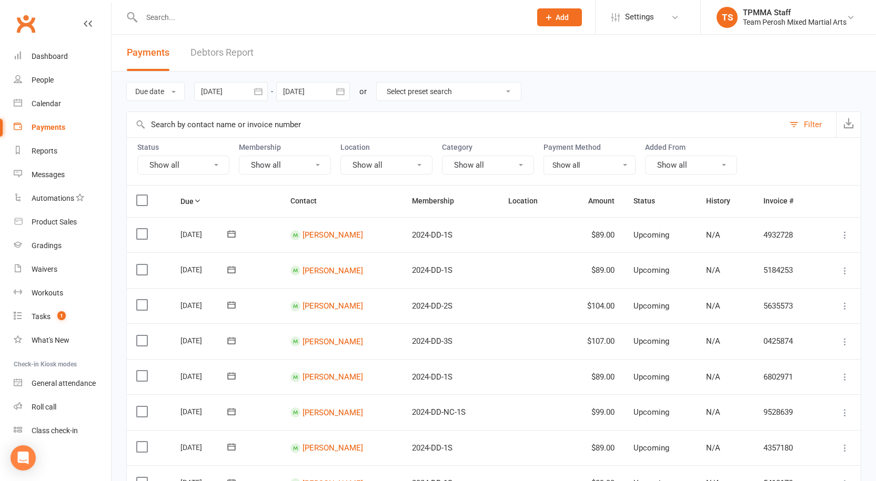
click at [214, 16] on input "text" at bounding box center [330, 17] width 385 height 15
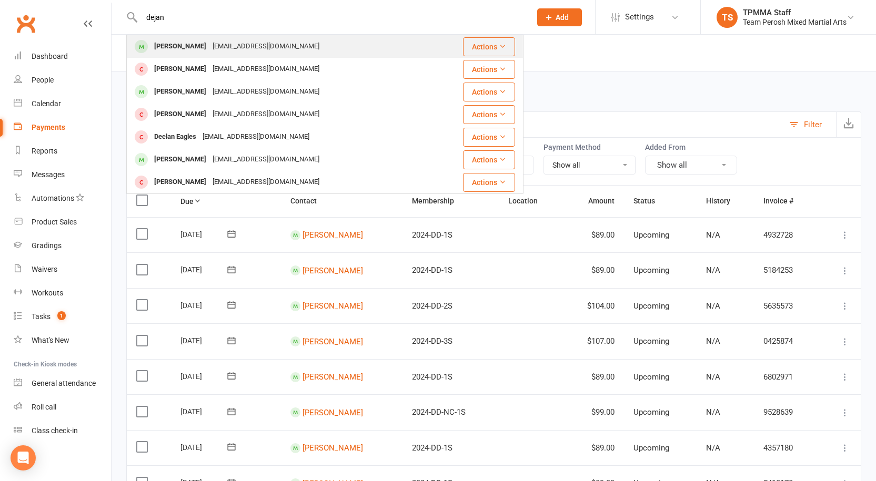
type input "dejan"
click at [209, 48] on div "Dejan Kalagurgevic" at bounding box center [180, 46] width 58 height 15
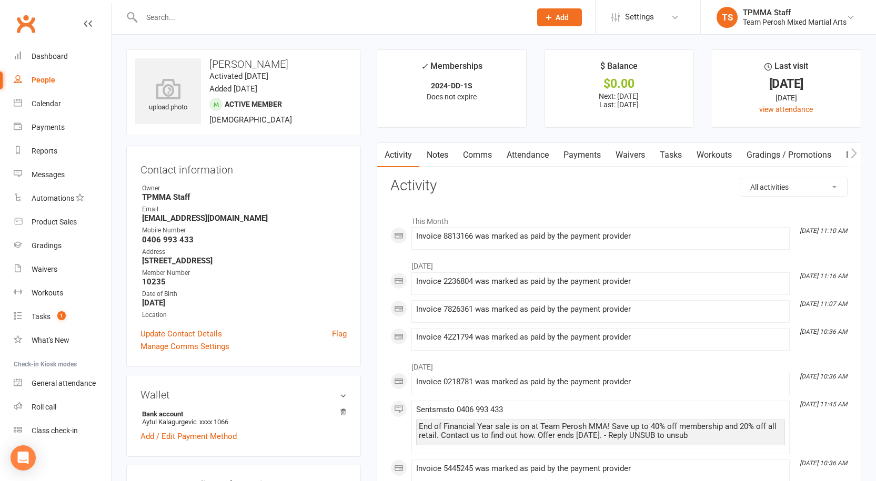
click at [599, 152] on link "Payments" at bounding box center [582, 155] width 52 height 24
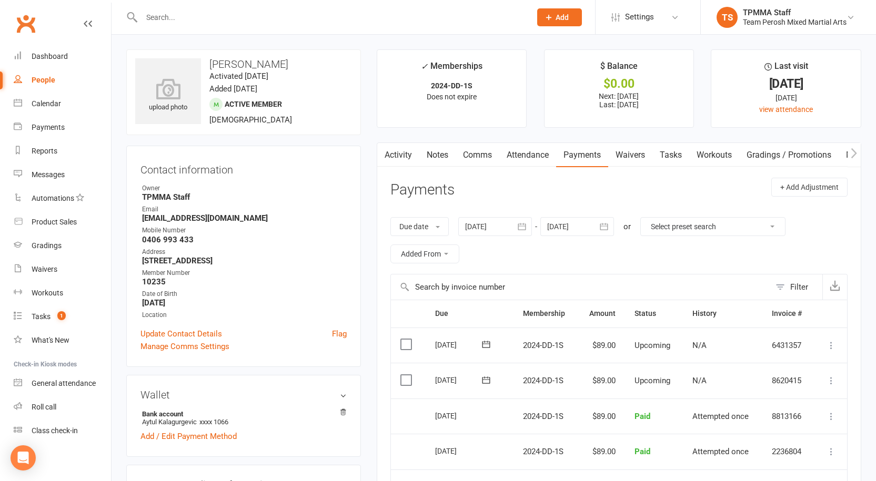
drag, startPoint x: 259, startPoint y: 19, endPoint x: 262, endPoint y: 12, distance: 8.5
click at [261, 16] on input "text" at bounding box center [330, 17] width 385 height 15
click at [241, 15] on input "text" at bounding box center [330, 17] width 385 height 15
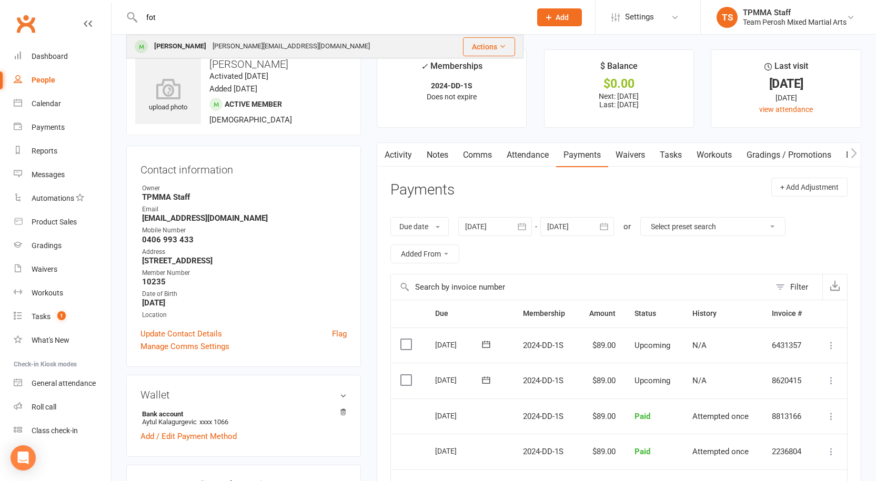
type input "fot"
click at [224, 48] on div "paul@junglealliance.com" at bounding box center [291, 46] width 164 height 15
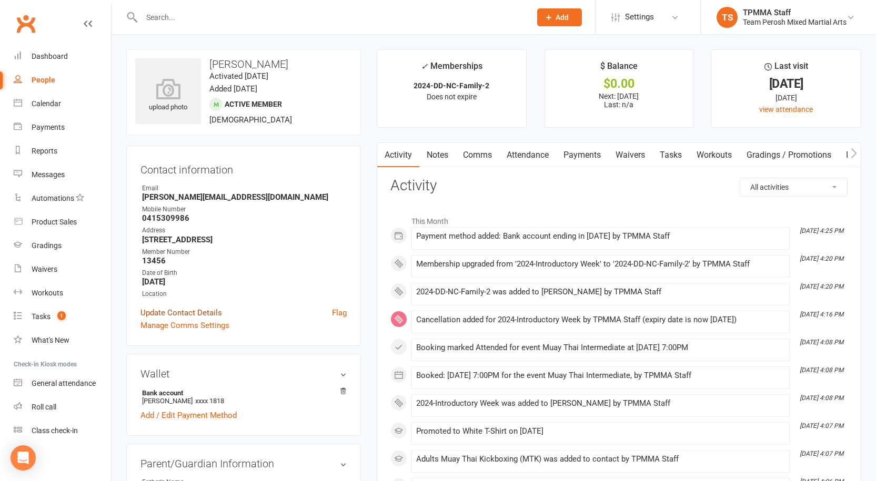
click at [192, 311] on link "Update Contact Details" at bounding box center [182, 313] width 82 height 13
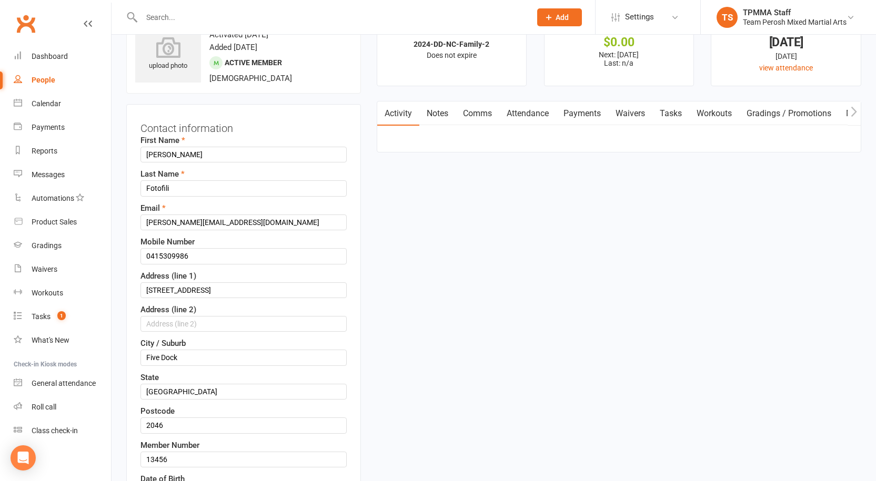
scroll to position [49, 0]
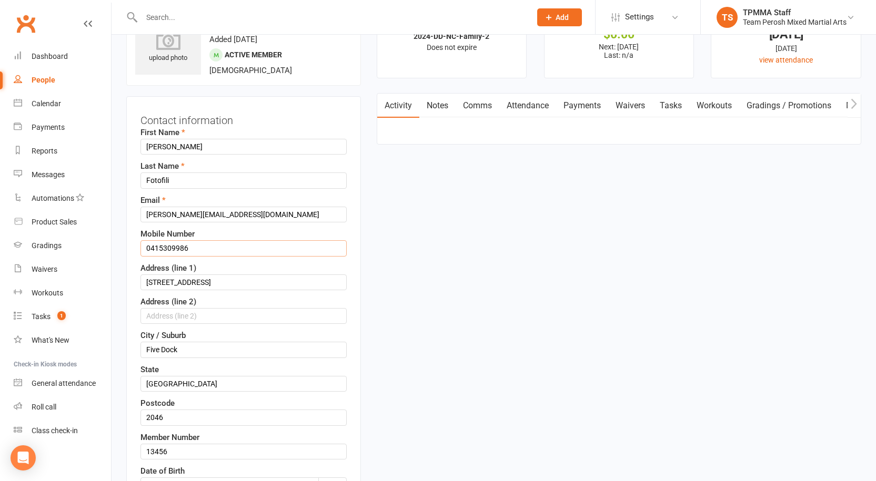
click at [163, 249] on input "0415309986" at bounding box center [244, 248] width 206 height 16
click at [177, 250] on input "0415 309986" at bounding box center [244, 248] width 206 height 16
click at [209, 245] on input "0415 309 986" at bounding box center [244, 248] width 206 height 16
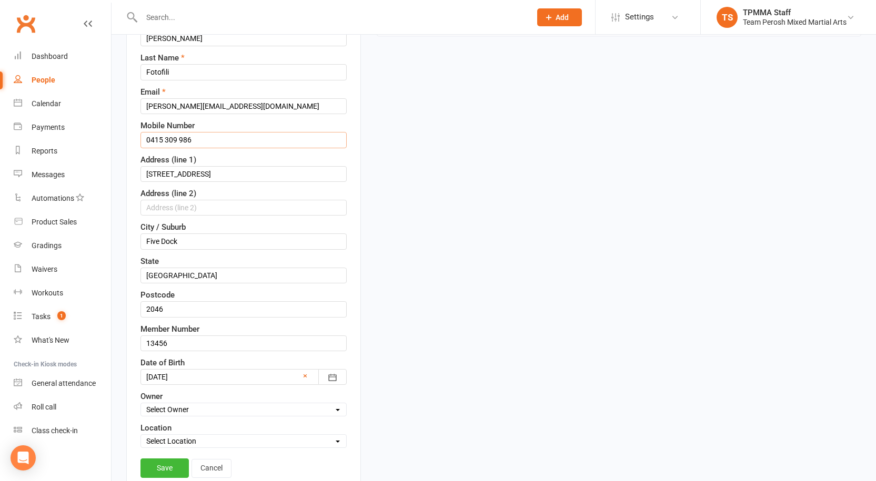
scroll to position [368, 0]
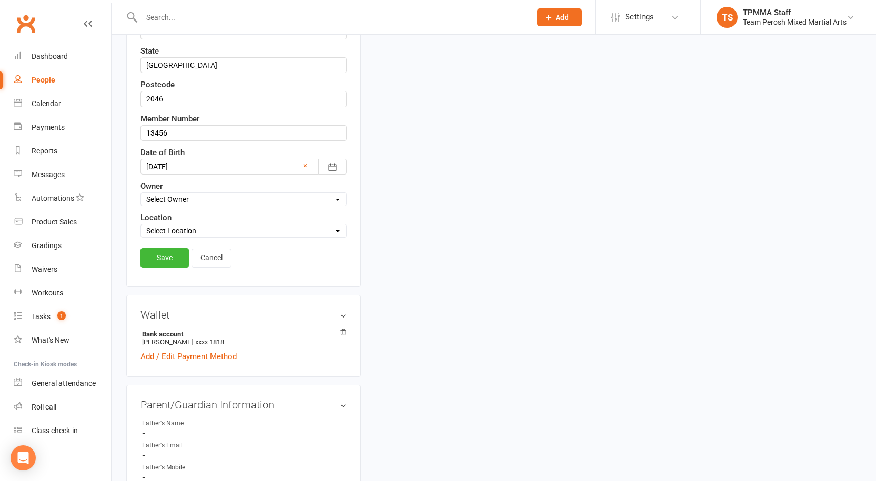
type input "0415 309 986"
click at [151, 262] on link "Save" at bounding box center [165, 257] width 48 height 19
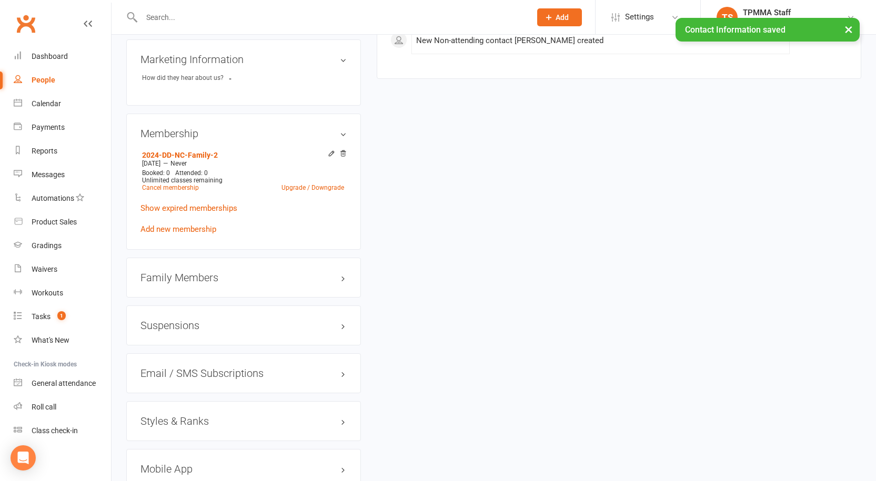
scroll to position [737, 0]
click at [196, 271] on h3 "Family Members" at bounding box center [244, 277] width 206 height 12
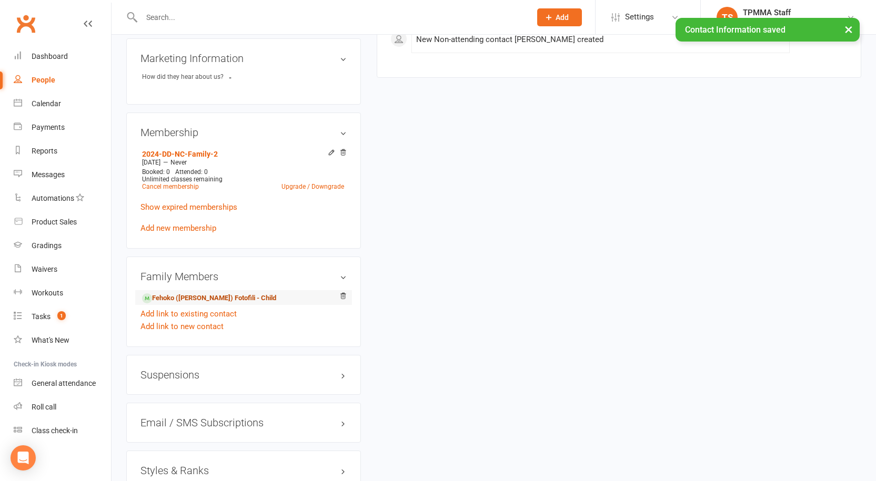
click at [169, 293] on link "Fehoko (Paul) Fotofili - Child" at bounding box center [209, 298] width 134 height 11
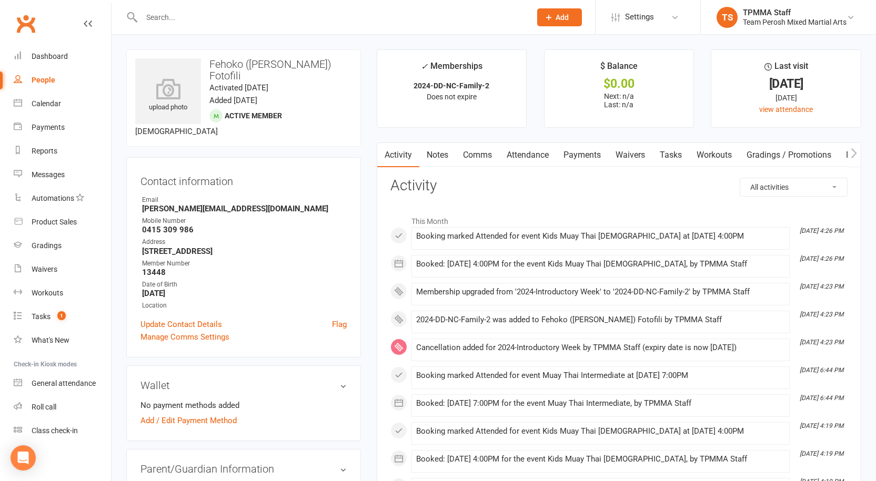
click at [158, 9] on div at bounding box center [324, 17] width 397 height 34
click at [155, 13] on input "text" at bounding box center [330, 17] width 385 height 15
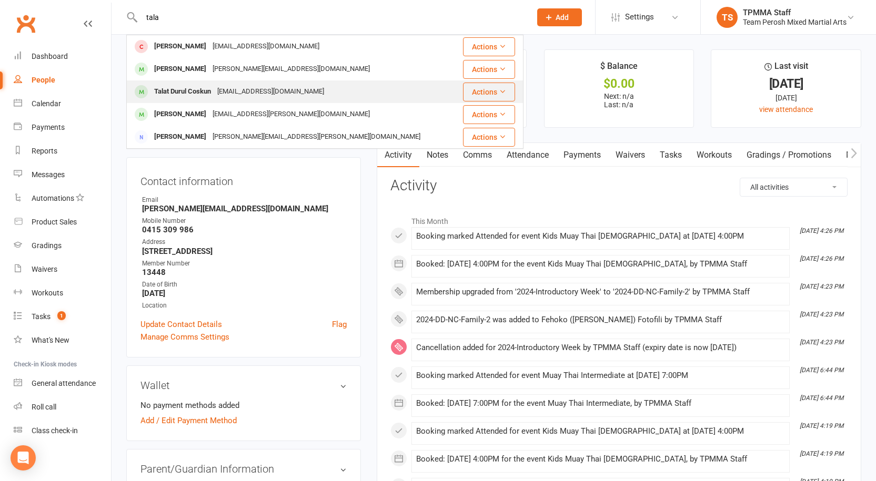
type input "tala"
click at [199, 93] on div "Talat Durul Coskun" at bounding box center [182, 91] width 63 height 15
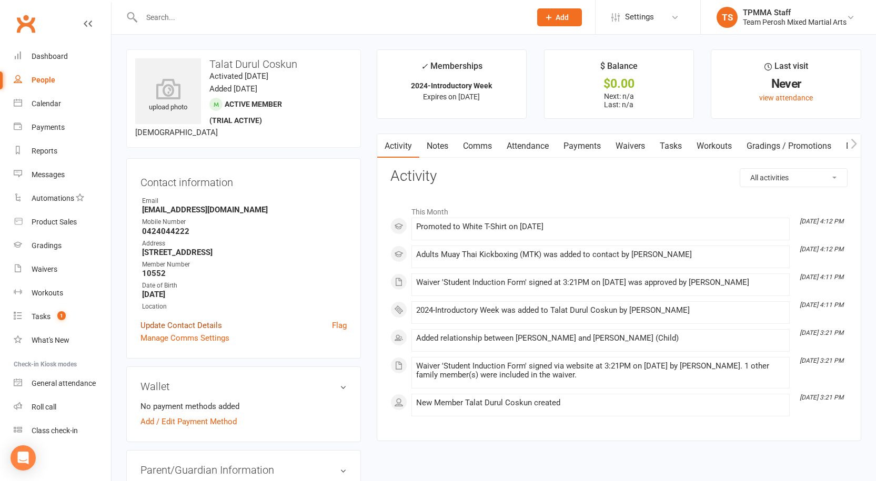
click at [204, 328] on link "Update Contact Details" at bounding box center [182, 325] width 82 height 13
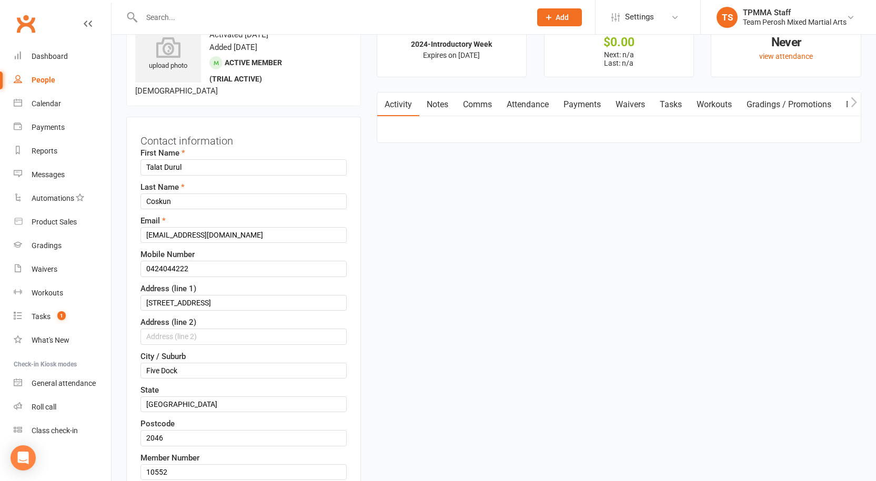
scroll to position [49, 0]
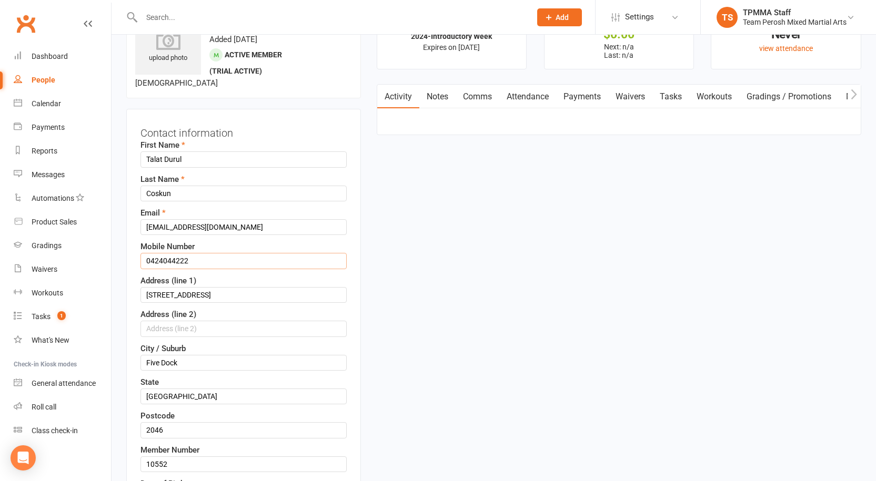
click at [163, 260] on input "0424044222" at bounding box center [244, 261] width 206 height 16
click at [179, 262] on input "0424 044222" at bounding box center [244, 261] width 206 height 16
click at [210, 260] on input "0424 044 222" at bounding box center [244, 261] width 206 height 16
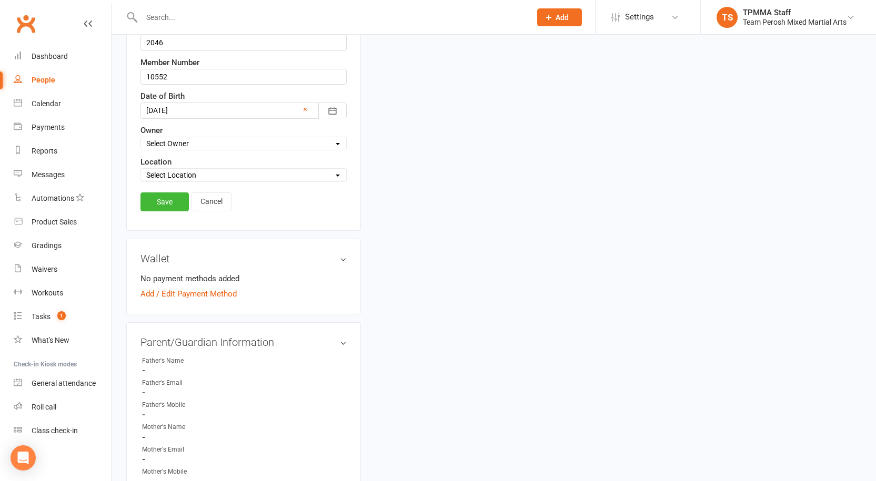
scroll to position [576, 0]
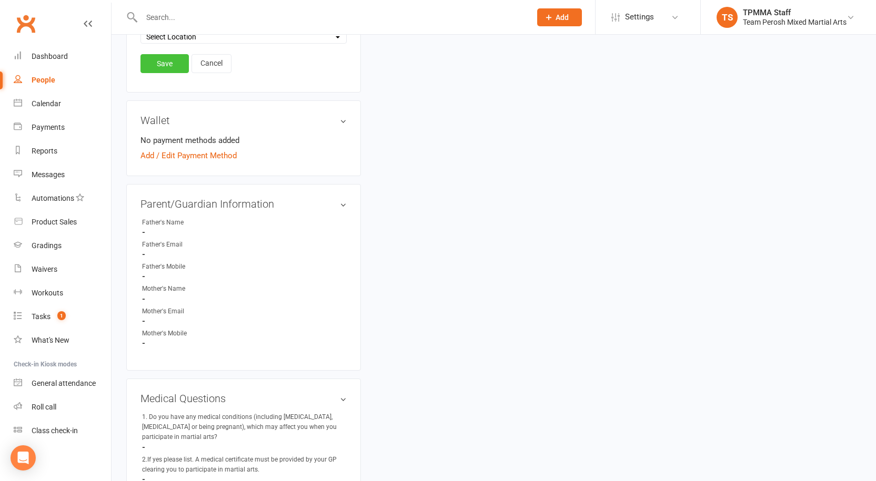
type input "0424 044 222"
click at [175, 66] on link "Save" at bounding box center [165, 63] width 48 height 19
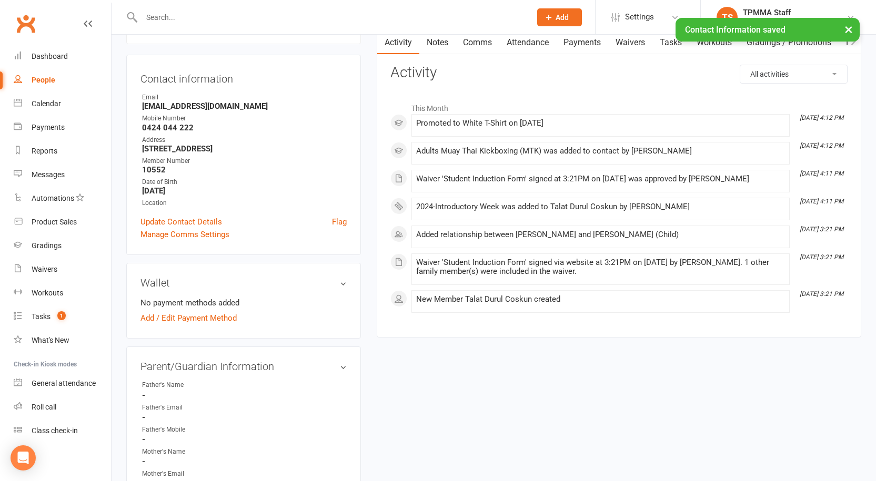
scroll to position [0, 0]
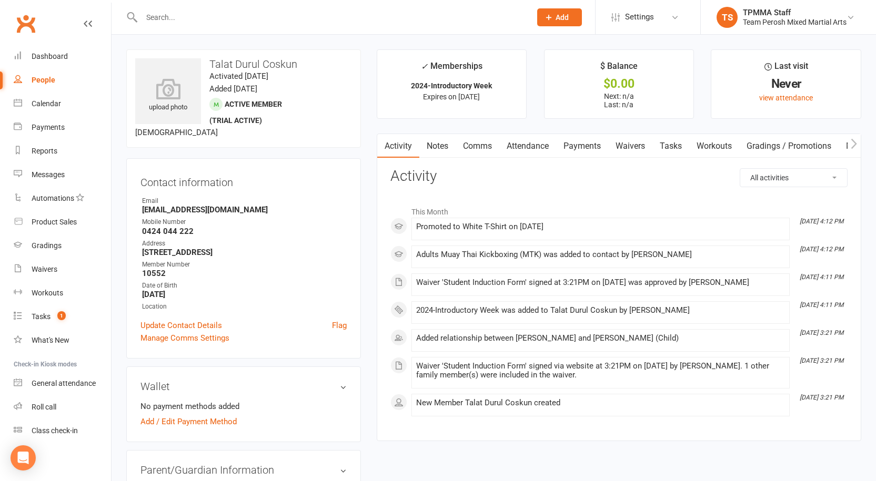
click at [219, 24] on input "text" at bounding box center [330, 17] width 385 height 15
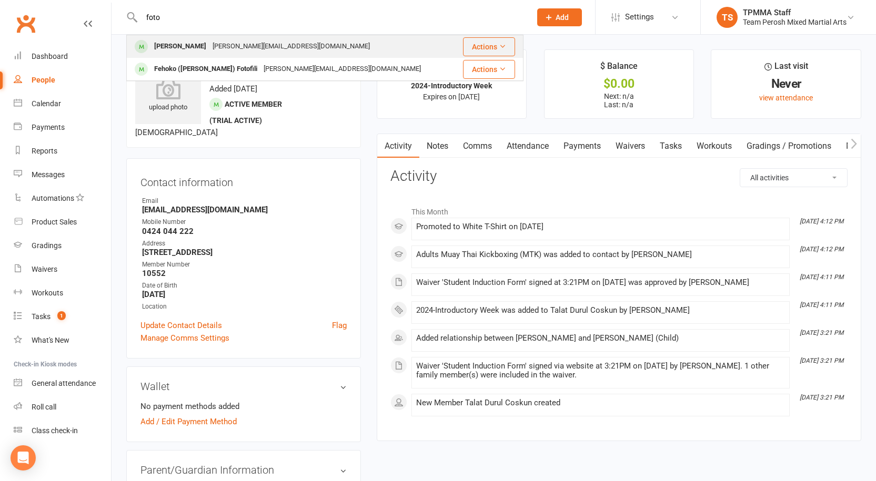
type input "foto"
click at [183, 43] on div "Paul Fotofili" at bounding box center [180, 46] width 58 height 15
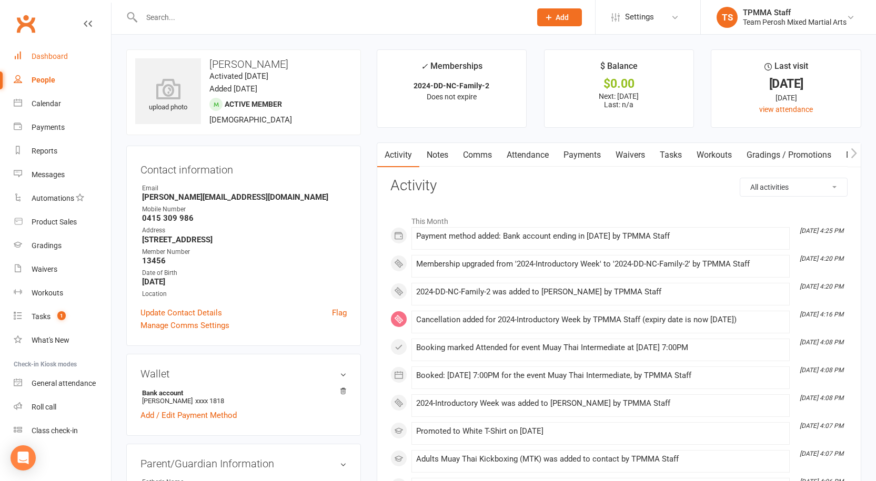
click at [53, 63] on link "Dashboard" at bounding box center [62, 57] width 97 height 24
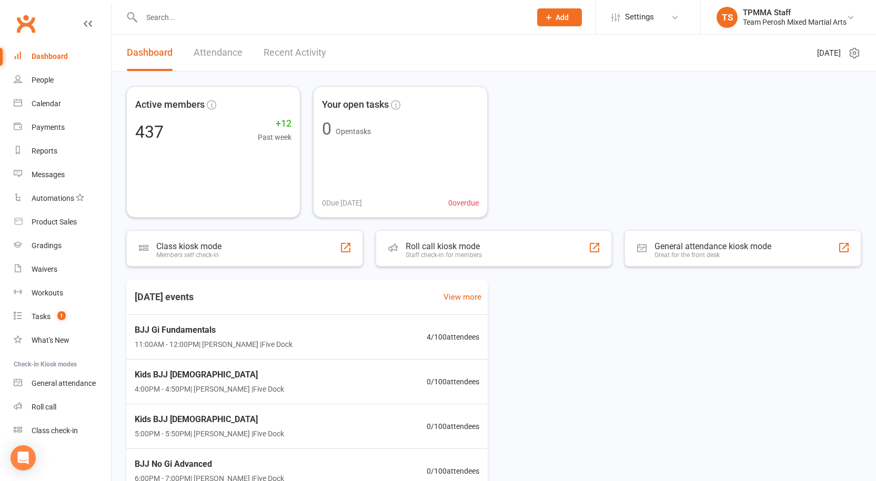
click at [229, 18] on input "text" at bounding box center [330, 17] width 385 height 15
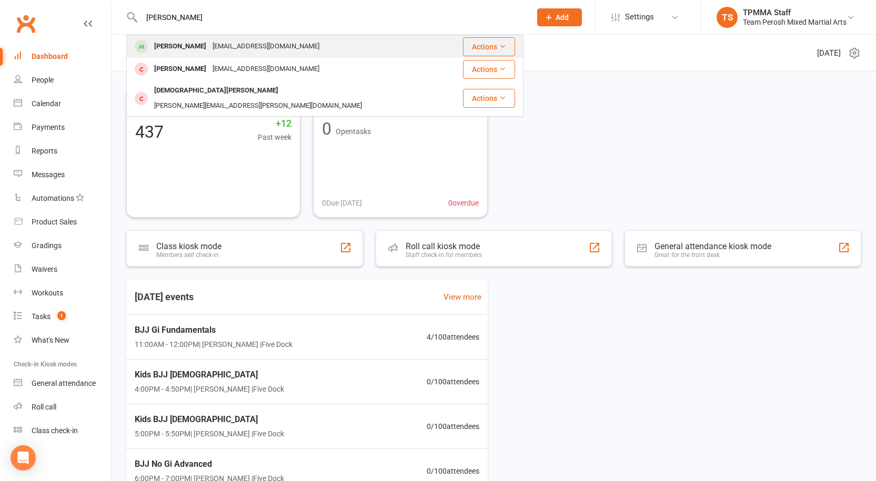
type input "lora"
click at [209, 42] on div "[EMAIL_ADDRESS][DOMAIN_NAME]" at bounding box center [265, 46] width 113 height 15
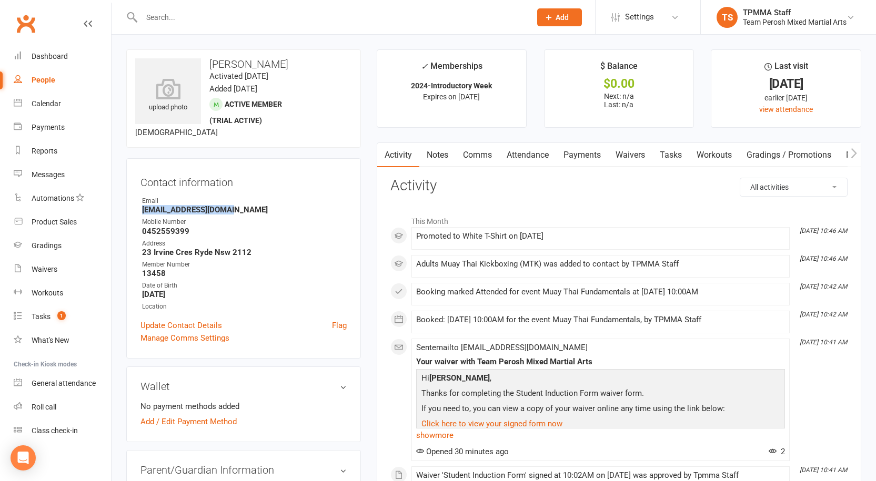
drag, startPoint x: 206, startPoint y: 212, endPoint x: 143, endPoint y: 210, distance: 63.7
click at [143, 210] on strong "[EMAIL_ADDRESS][DOMAIN_NAME]" at bounding box center [244, 209] width 205 height 9
copy strong "[EMAIL_ADDRESS][DOMAIN_NAME]"
drag, startPoint x: 193, startPoint y: 228, endPoint x: 138, endPoint y: 230, distance: 55.3
click at [138, 230] on div "Contact information Owner Email Huixianhe12@gmail.com Mobile Number 0452559399 …" at bounding box center [243, 258] width 235 height 200
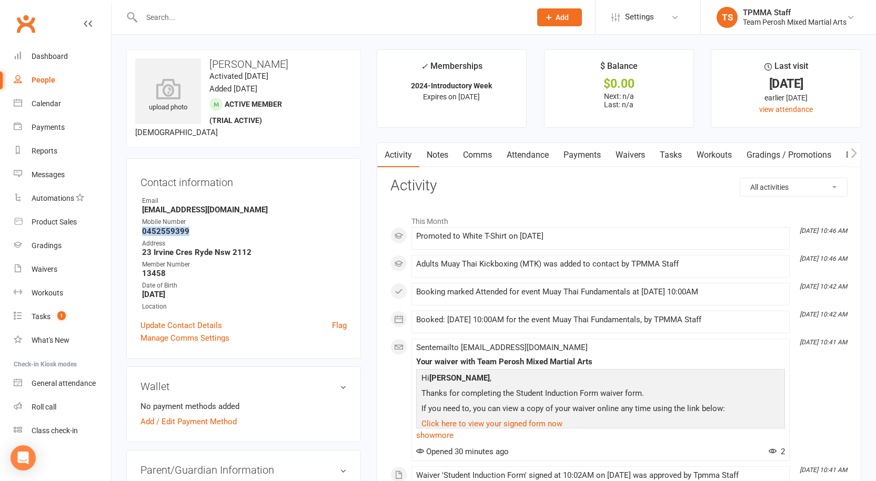
copy strong "0452559399"
click at [45, 317] on div "Tasks" at bounding box center [41, 317] width 19 height 8
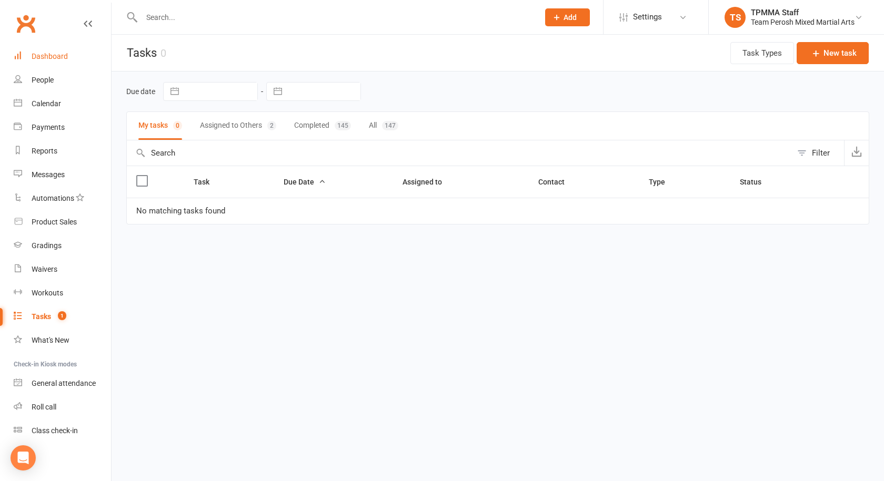
click at [49, 55] on div "Dashboard" at bounding box center [50, 56] width 36 height 8
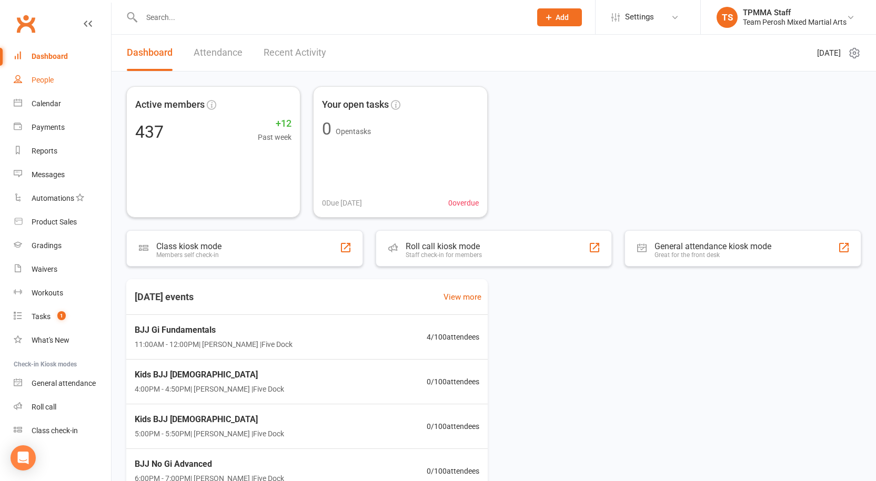
click at [47, 75] on link "People" at bounding box center [62, 80] width 97 height 24
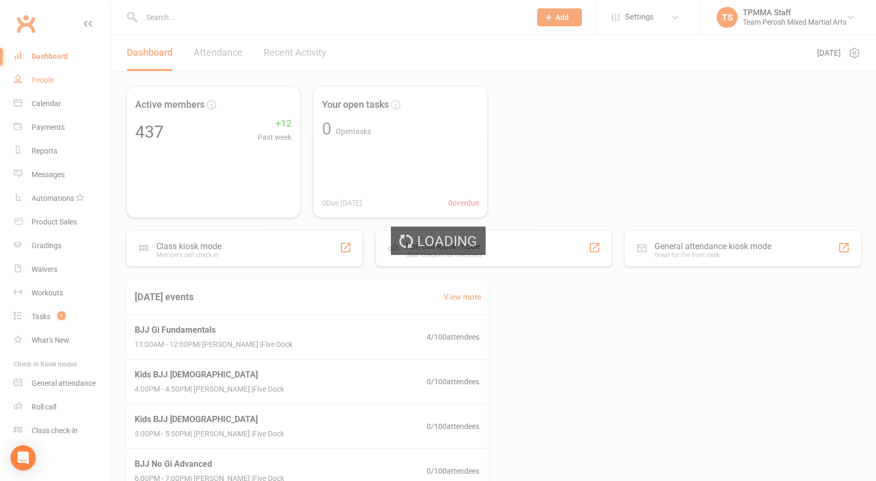
select select "false"
select select "active_trial"
select select "100"
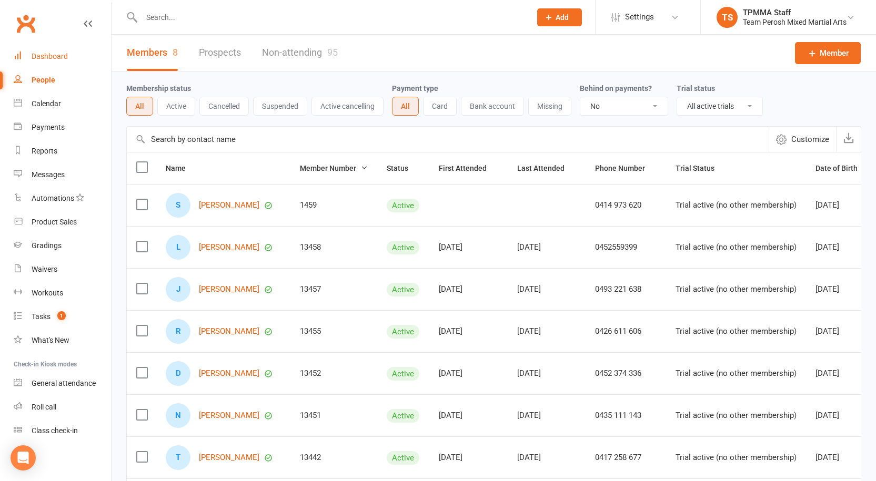
click at [53, 56] on div "Dashboard" at bounding box center [50, 56] width 36 height 8
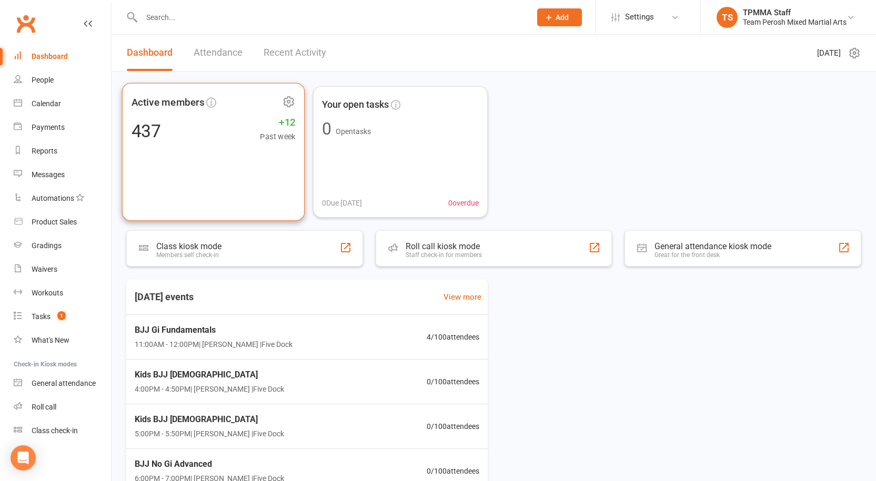
click at [162, 101] on span "Active members" at bounding box center [168, 102] width 73 height 16
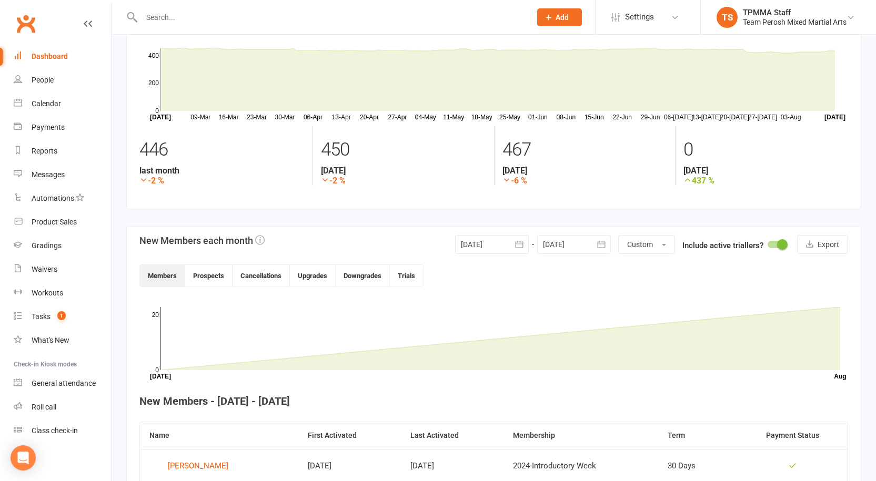
scroll to position [158, 0]
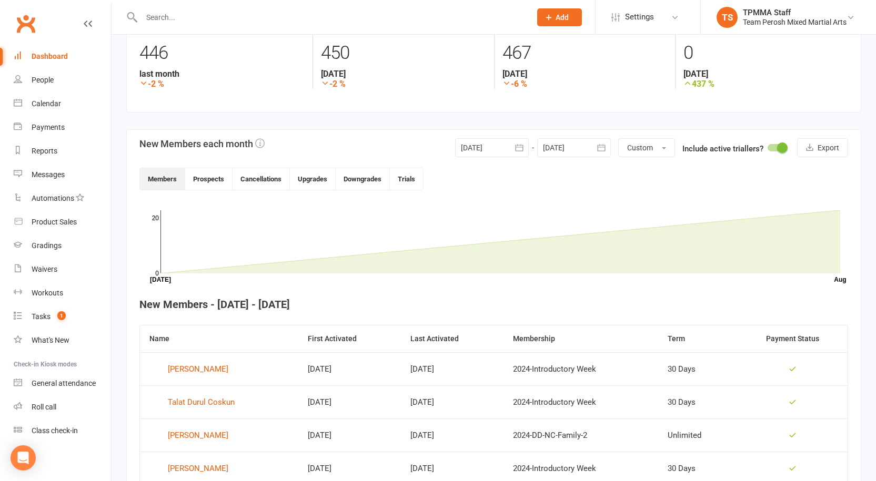
click at [519, 154] on button "button" at bounding box center [519, 147] width 19 height 19
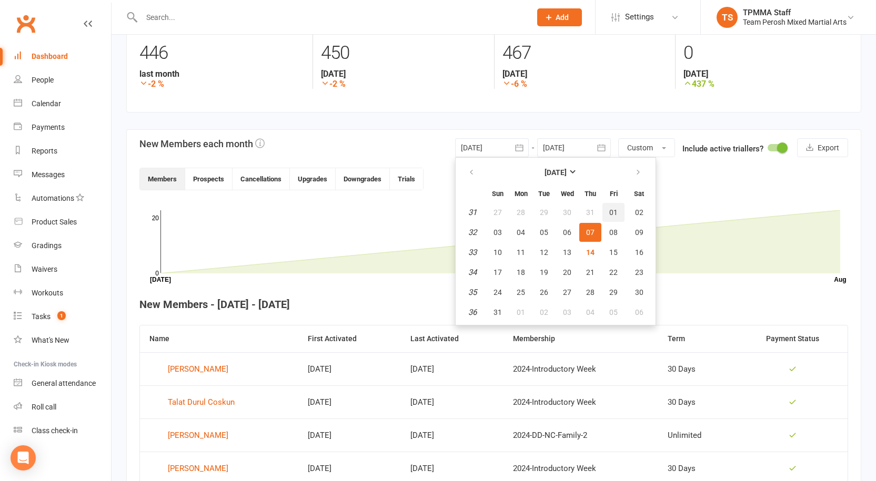
click at [610, 214] on span "01" at bounding box center [613, 212] width 8 height 8
type input "01 Aug 2025"
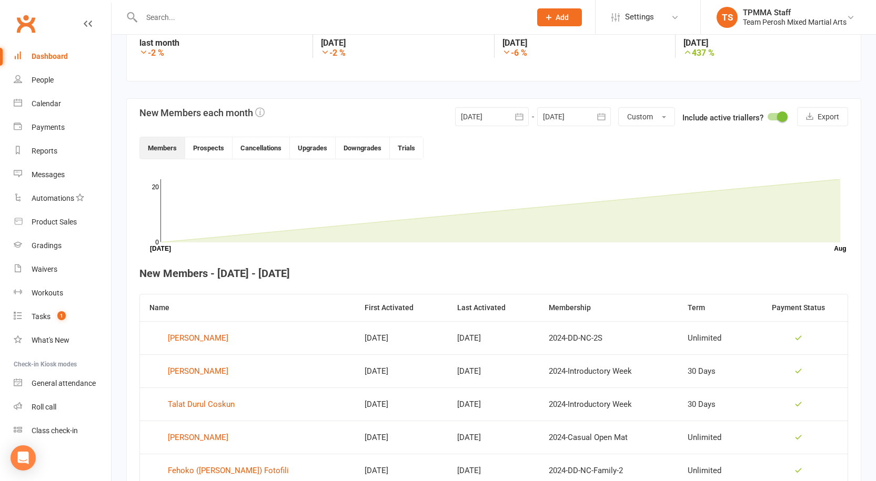
scroll to position [37, 0]
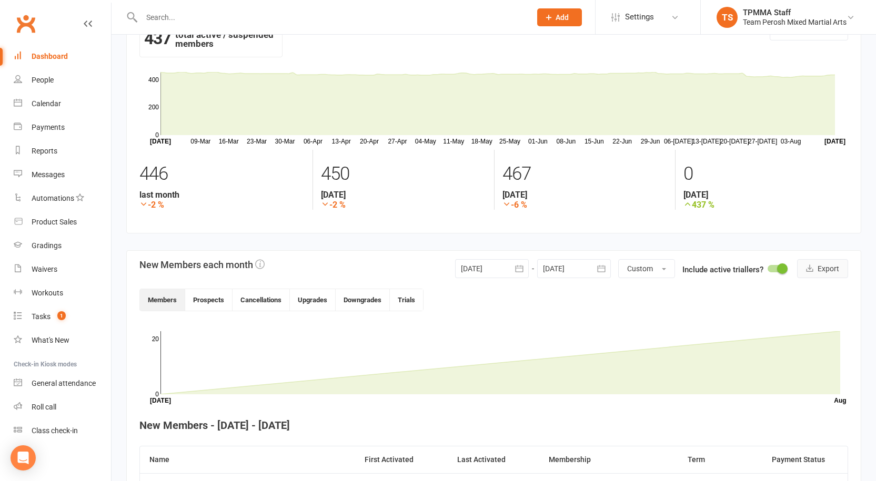
click at [818, 273] on button "Export" at bounding box center [822, 268] width 51 height 19
click at [175, 7] on div at bounding box center [324, 17] width 397 height 34
click at [216, 17] on input "text" at bounding box center [330, 17] width 385 height 15
type input "1"
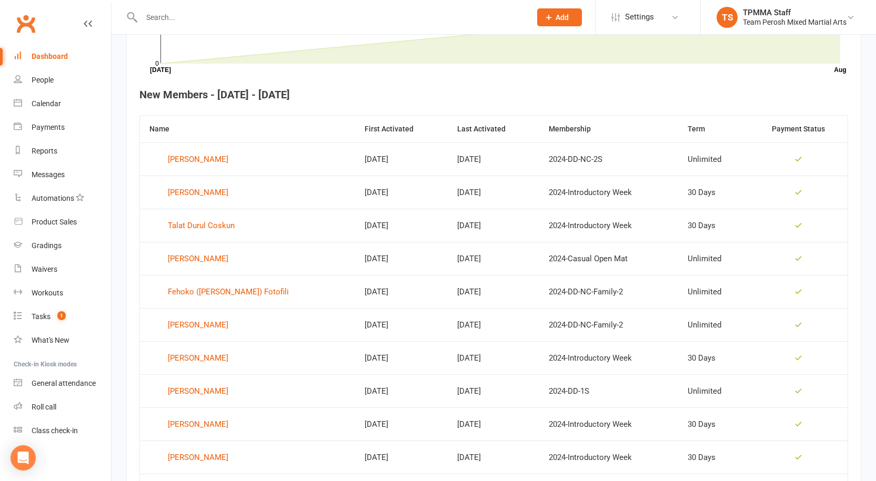
scroll to position [368, 0]
click at [223, 260] on div "Christian Ferlavto" at bounding box center [198, 258] width 61 height 16
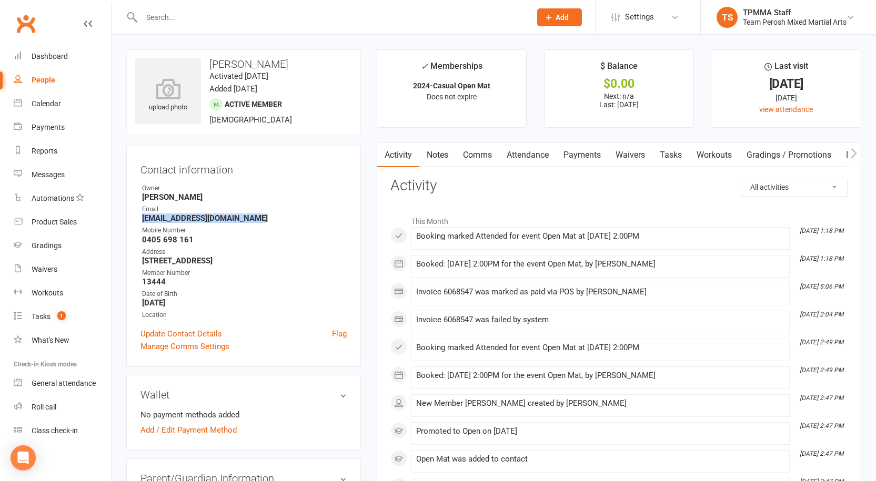
drag, startPoint x: 254, startPoint y: 217, endPoint x: 138, endPoint y: 218, distance: 115.2
click at [138, 218] on div "Contact information Owner John Perosh Email christianferl98@outlook.com Mobile …" at bounding box center [243, 257] width 235 height 222
copy strong "christianferl98@outlook.com"
drag, startPoint x: 194, startPoint y: 241, endPoint x: 154, endPoint y: 242, distance: 40.0
click at [140, 242] on div "Contact information Owner John Perosh Email christianferl98@outlook.com Mobile …" at bounding box center [243, 257] width 235 height 222
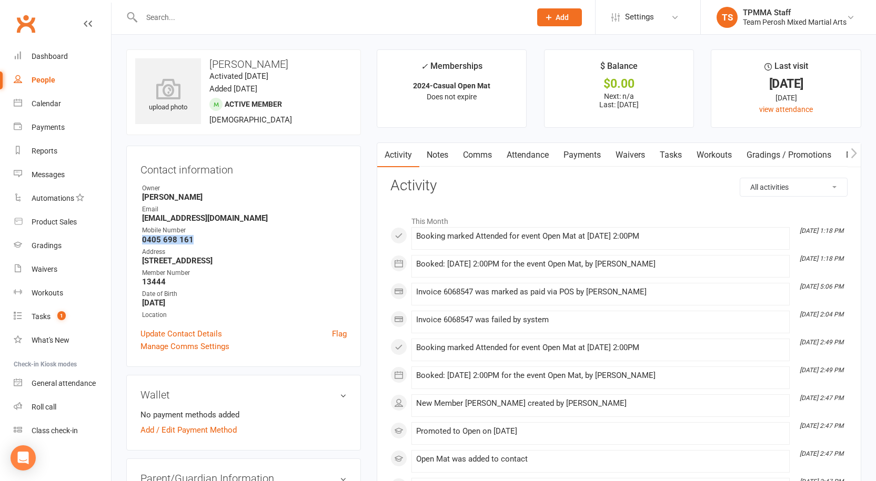
copy strong "0405 698 161"
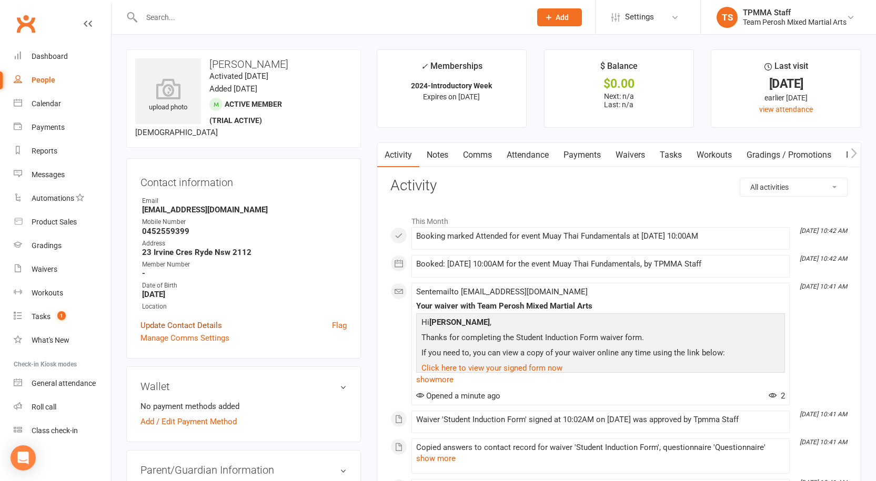
click at [200, 324] on link "Update Contact Details" at bounding box center [182, 325] width 82 height 13
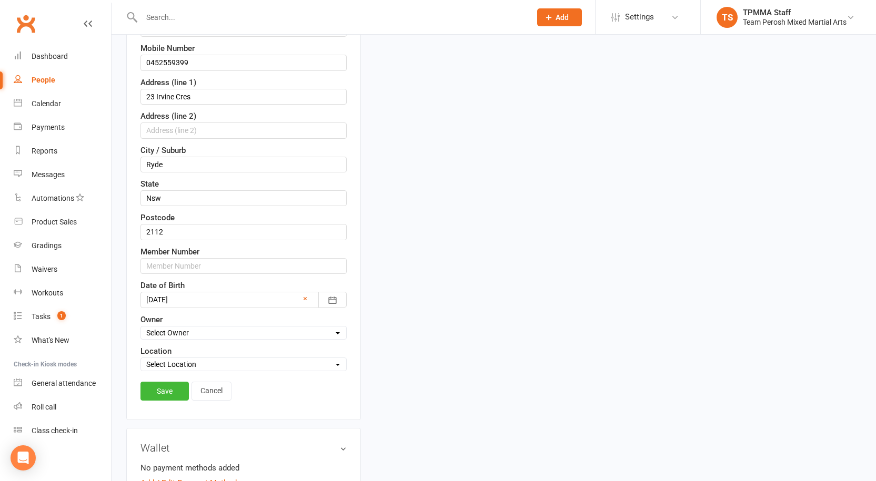
scroll to position [260, 0]
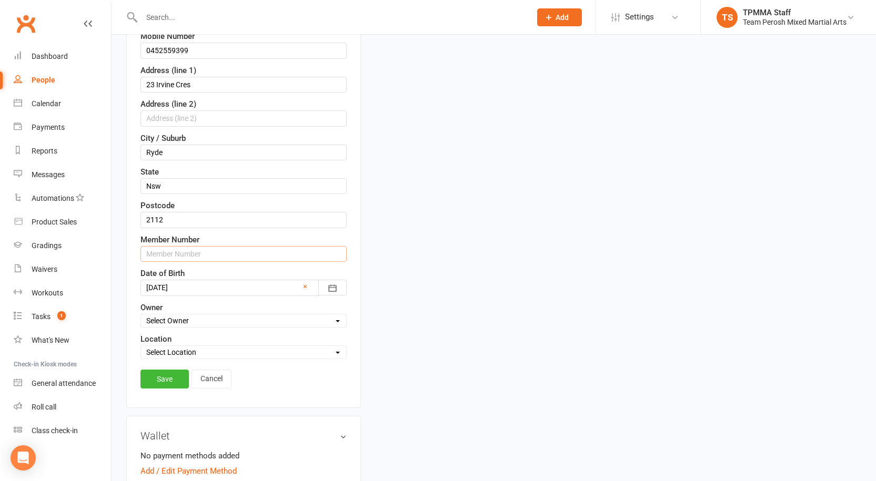
click at [175, 256] on input "text" at bounding box center [244, 254] width 206 height 16
type input "13458"
click at [173, 377] on link "Save" at bounding box center [165, 379] width 48 height 19
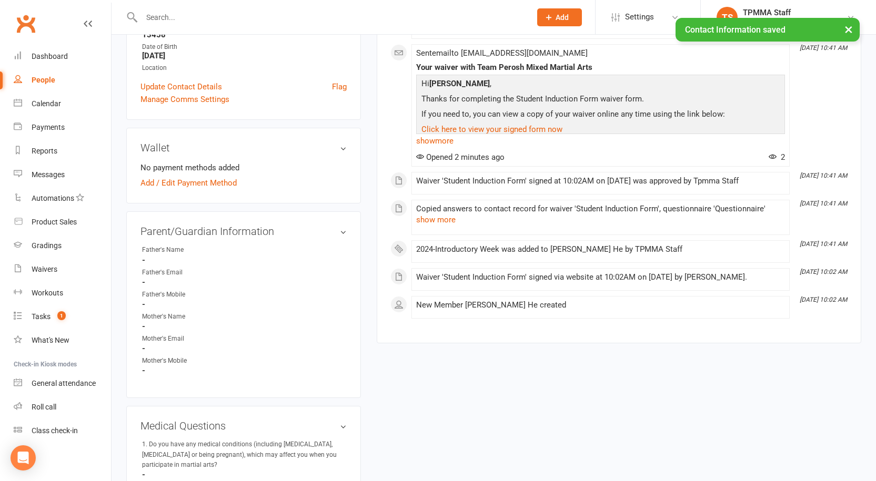
scroll to position [0, 0]
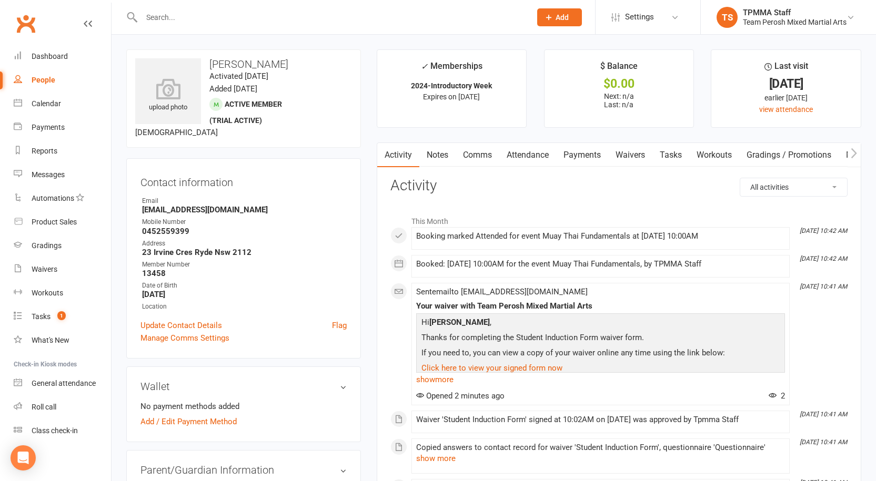
click at [45, 83] on div "People" at bounding box center [44, 80] width 24 height 8
select select "false"
select select "active_trial"
select select "100"
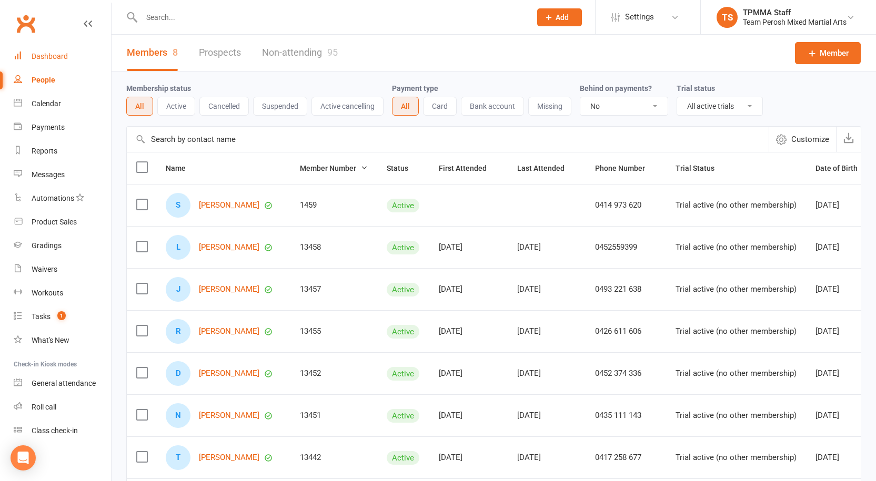
click at [46, 57] on div "Dashboard" at bounding box center [50, 56] width 36 height 8
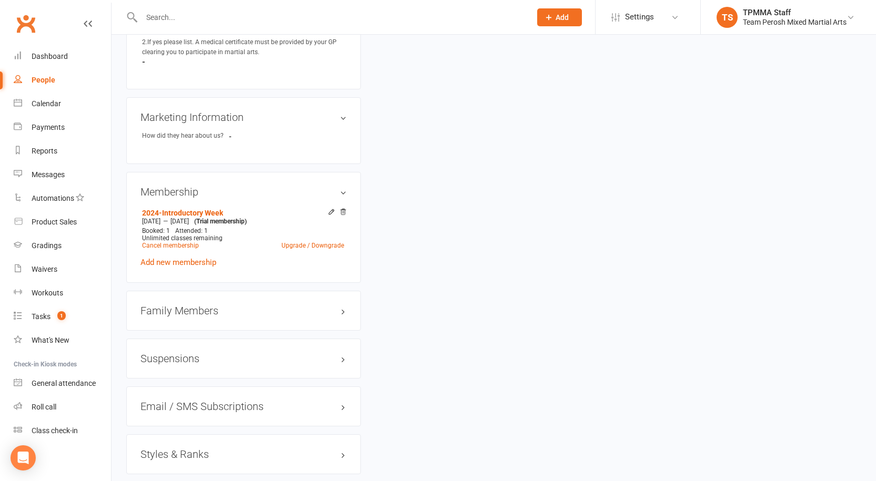
scroll to position [837, 0]
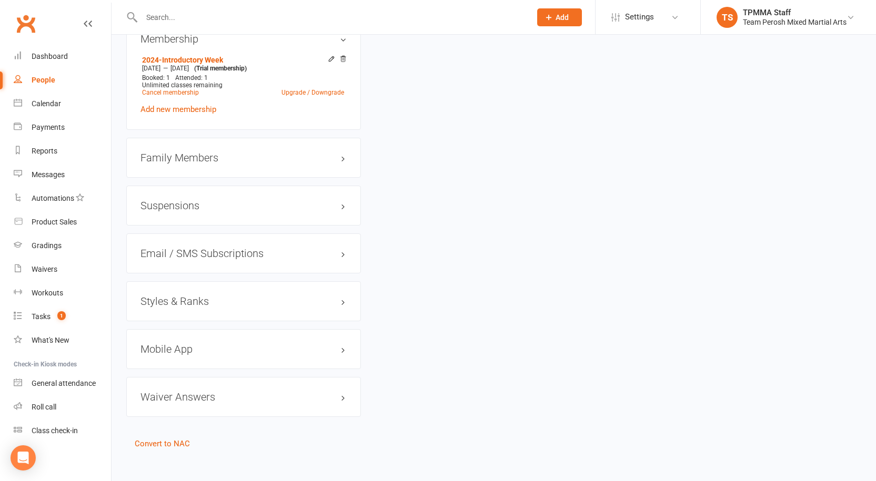
click at [202, 296] on h3 "Styles & Ranks" at bounding box center [244, 302] width 206 height 12
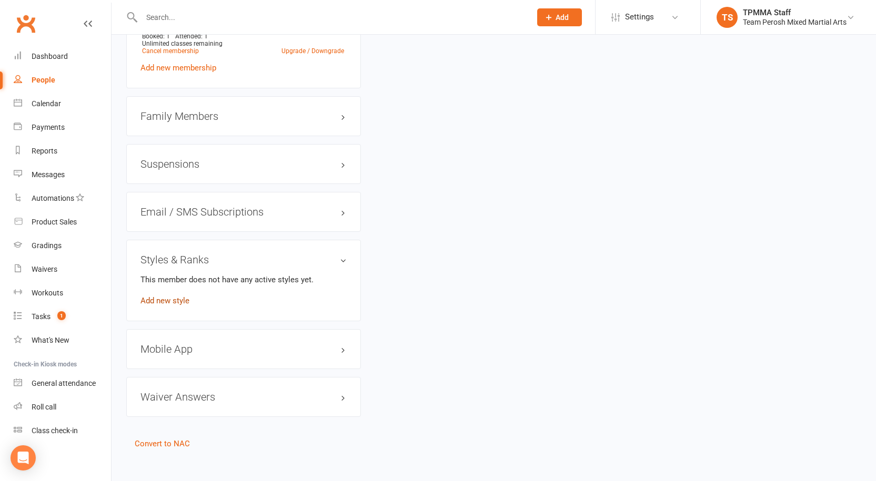
click at [172, 296] on link "Add new style" at bounding box center [165, 300] width 49 height 9
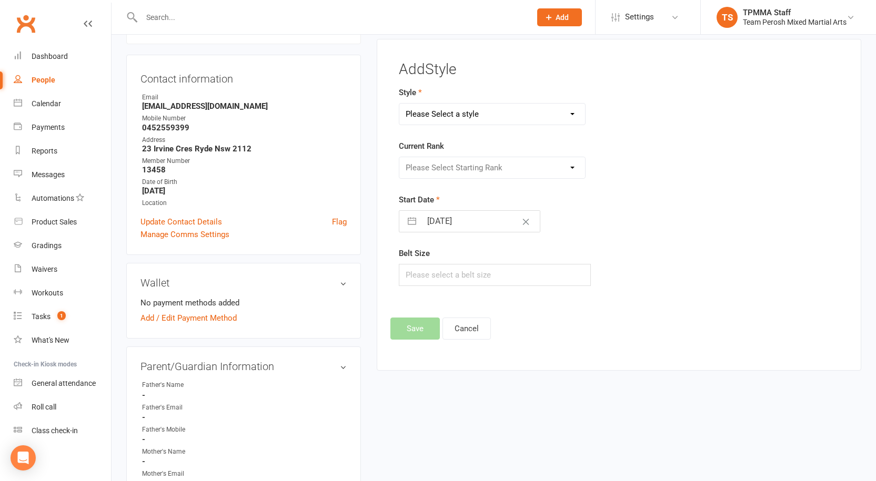
scroll to position [90, 0]
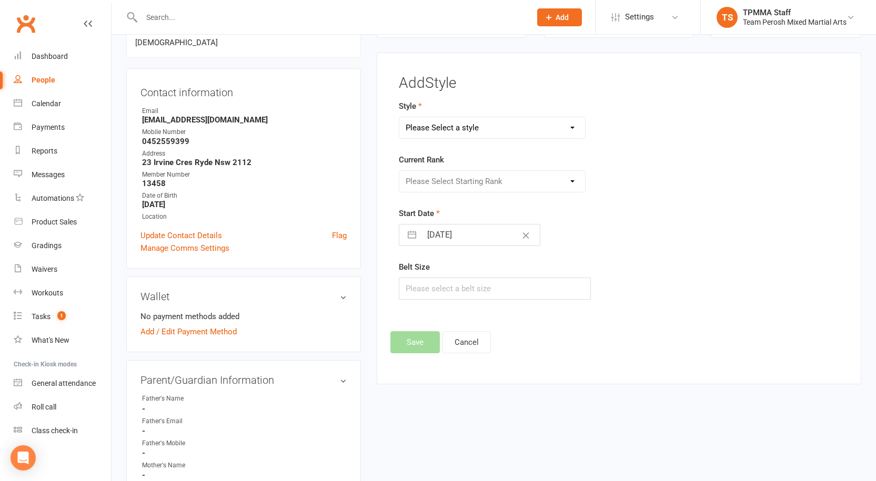
click at [458, 125] on select "Please Select a style Adults Brazilian Jiu-Jitsu (BJJ) Adults Muay Thai Kickbox…" at bounding box center [492, 127] width 186 height 21
select select "3313"
click at [399, 117] on select "Please Select a style Adults Brazilian Jiu-Jitsu (BJJ) Adults Muay Thai Kickbox…" at bounding box center [492, 127] width 186 height 21
click at [459, 182] on select "Please Select Starting Rank White T-Shirt Yellow T-Shirt Orange T-Shirt Red T-S…" at bounding box center [492, 181] width 186 height 21
select select "37658"
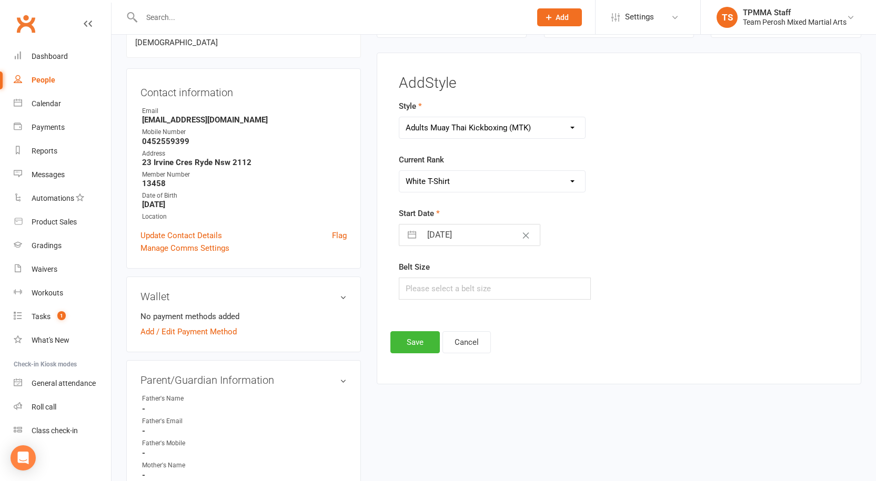
click at [399, 171] on select "Please Select Starting Rank White T-Shirt Yellow T-Shirt Orange T-Shirt Red T-S…" at bounding box center [492, 181] width 186 height 21
click at [419, 340] on button "Save" at bounding box center [414, 343] width 49 height 22
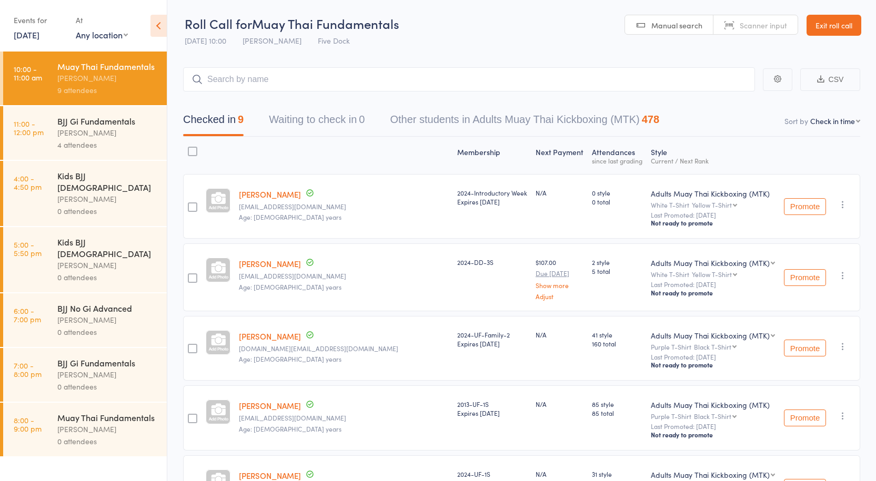
click at [97, 123] on div "BJJ Gi Fundamentals" at bounding box center [107, 121] width 101 height 12
